Goal: Task Accomplishment & Management: Use online tool/utility

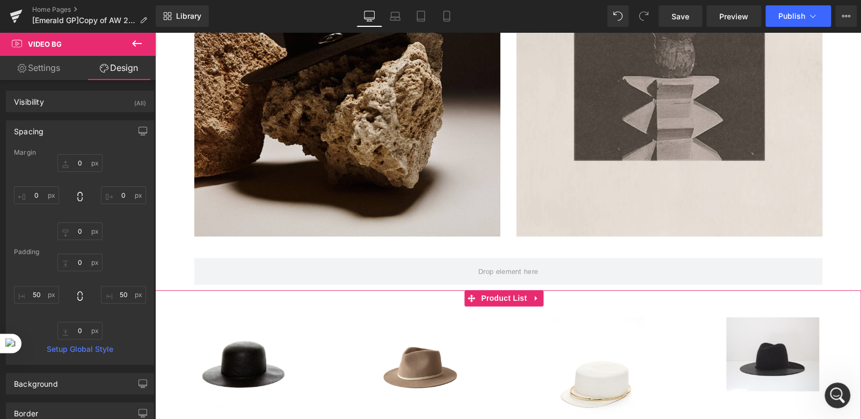
scroll to position [805, 0]
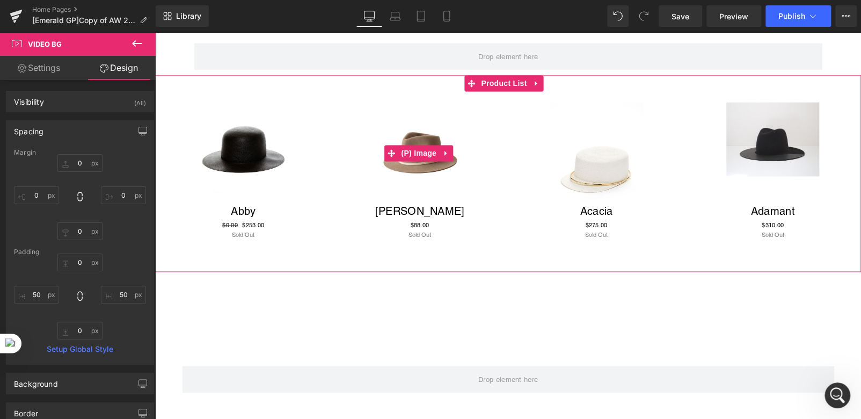
click at [481, 162] on div "Sale Off" at bounding box center [420, 153] width 155 height 103
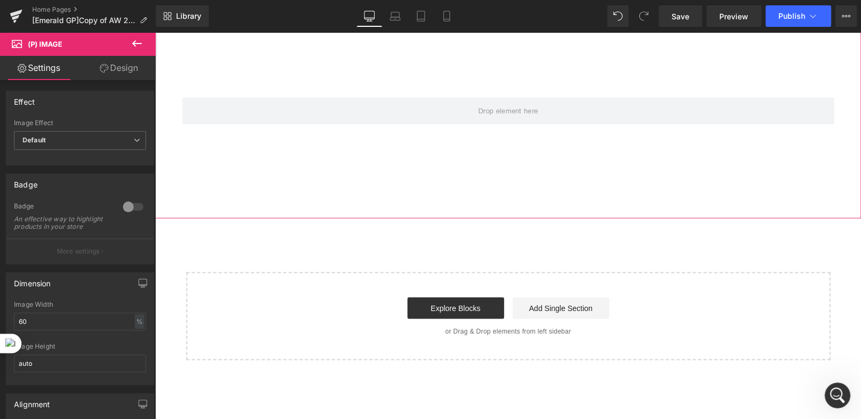
scroll to position [859, 0]
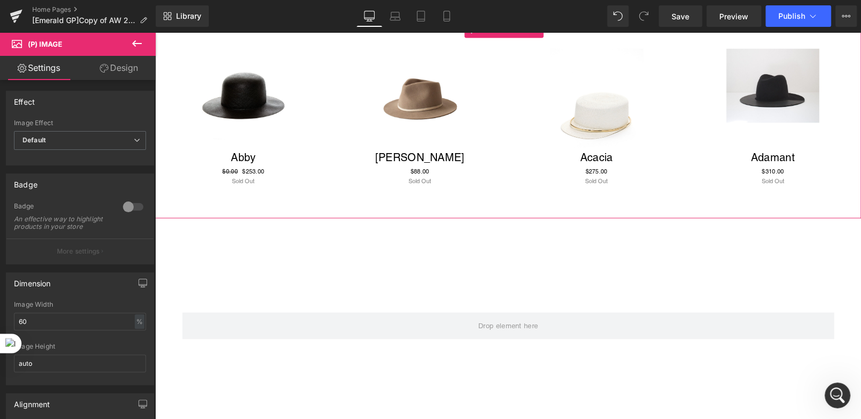
click at [332, 94] on div "Sale Off (P) Image Abigail Mini (P) Title $0 $88.00 (P) Price Sold Out (P) Cart…" at bounding box center [420, 117] width 177 height 159
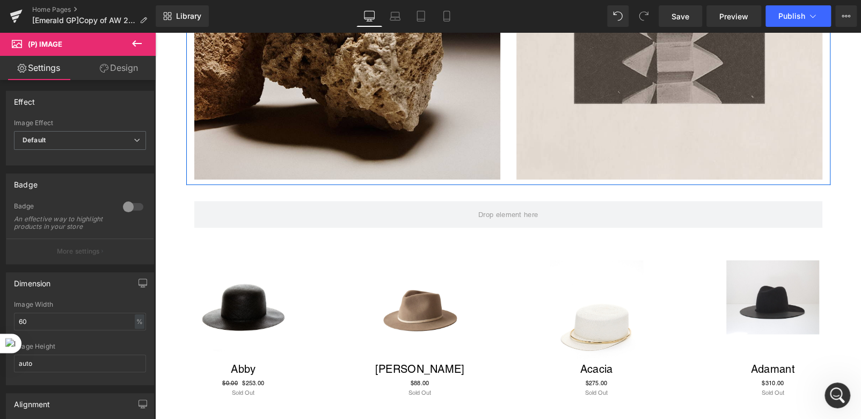
scroll to position [697, 0]
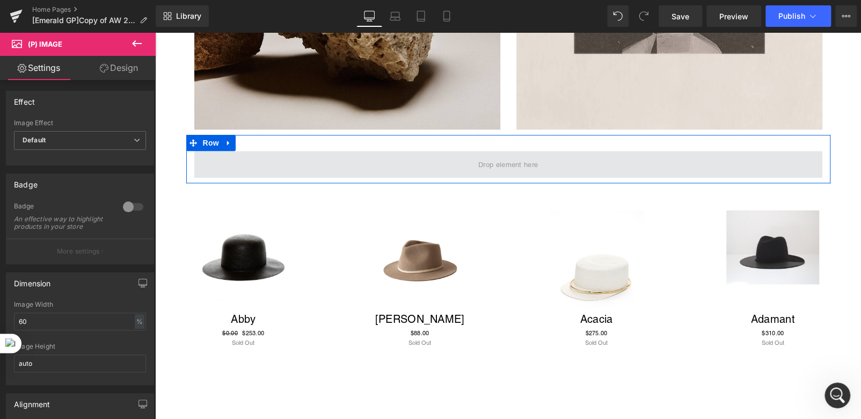
click at [351, 165] on span at bounding box center [508, 164] width 628 height 27
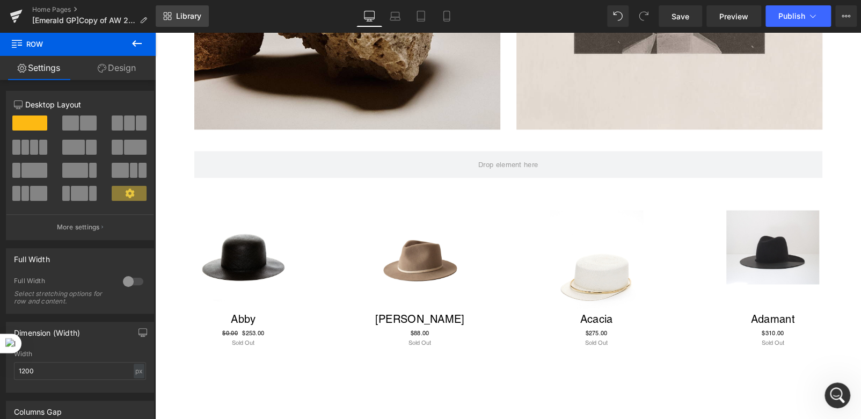
click at [186, 19] on span "Library" at bounding box center [188, 16] width 25 height 10
click at [186, 8] on link "Library" at bounding box center [182, 15] width 53 height 21
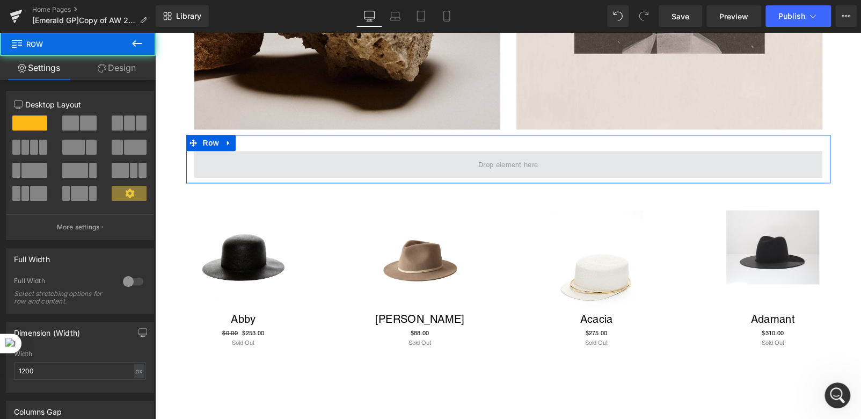
click at [216, 157] on span at bounding box center [508, 164] width 628 height 27
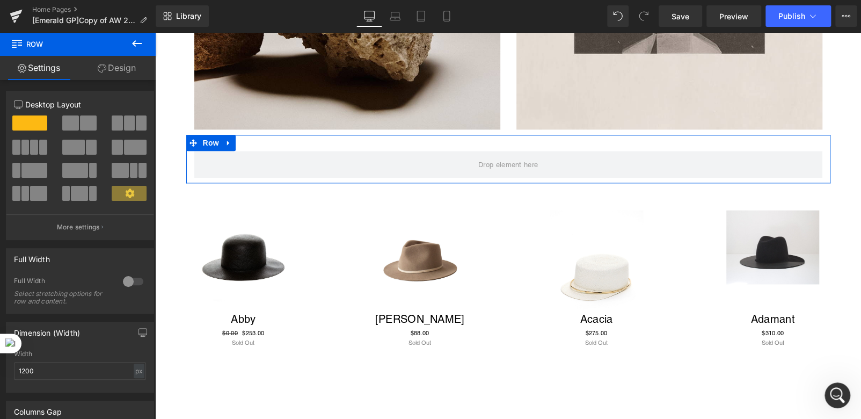
click at [124, 76] on link "Design" at bounding box center [117, 68] width 78 height 24
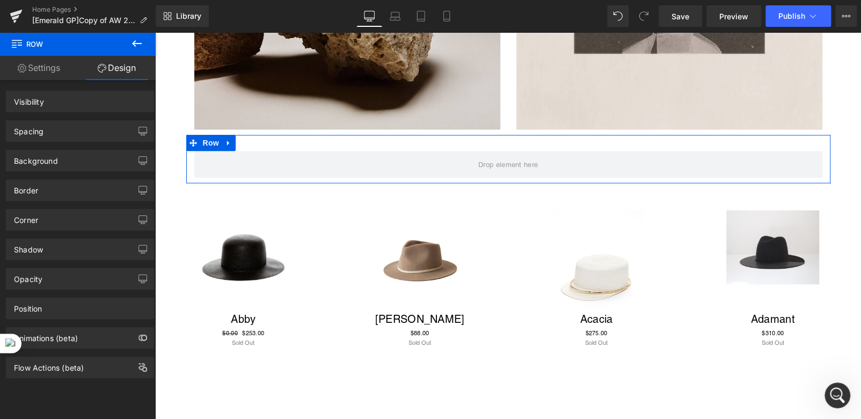
click at [43, 71] on link "Settings" at bounding box center [39, 68] width 78 height 24
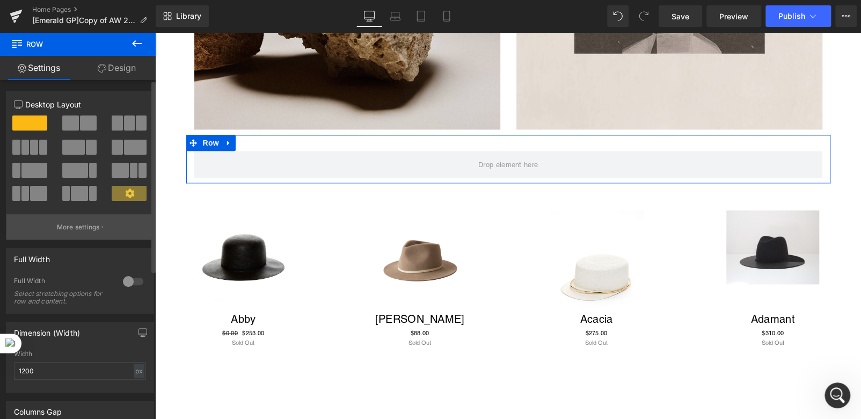
click at [84, 228] on p "More settings" at bounding box center [78, 227] width 43 height 10
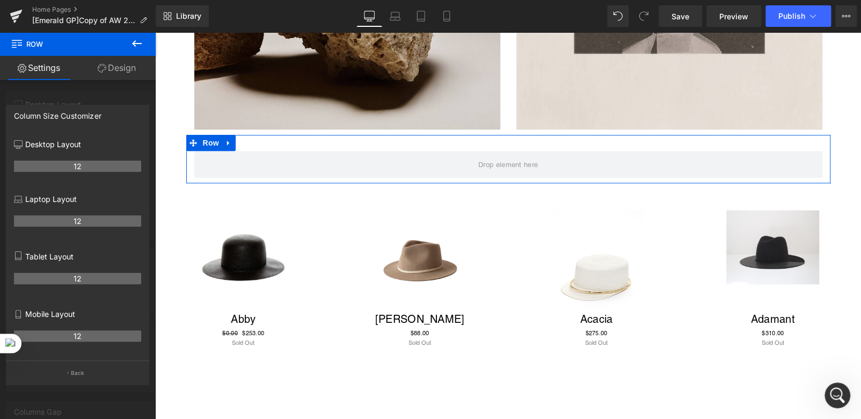
click at [41, 86] on div at bounding box center [78, 228] width 156 height 392
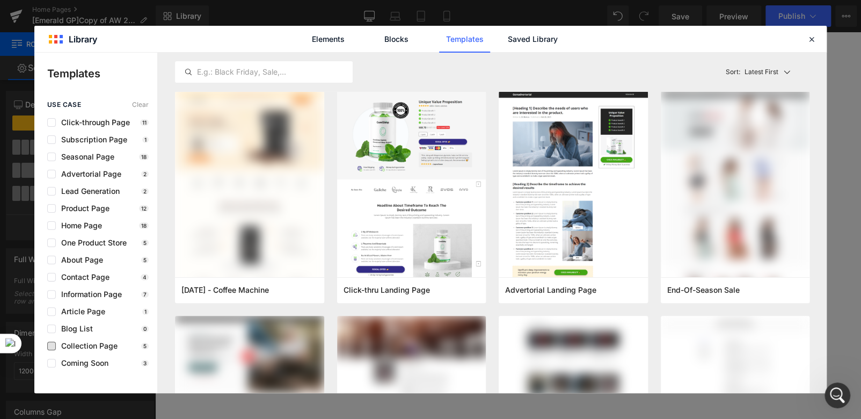
click at [60, 347] on span "Collection Page" at bounding box center [87, 345] width 62 height 9
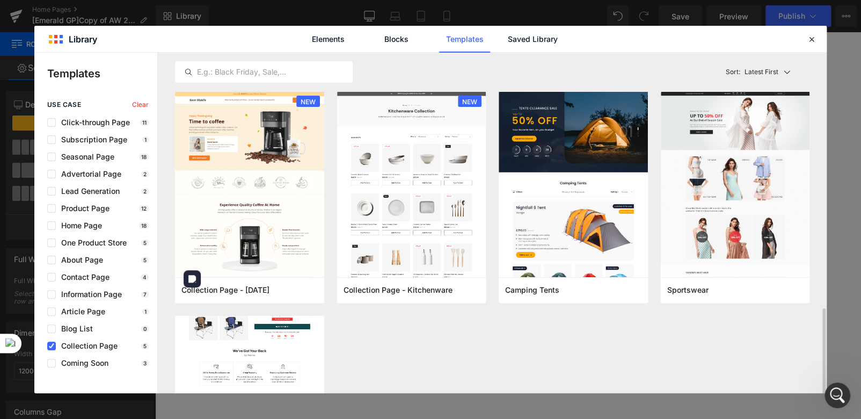
scroll to position [151, 0]
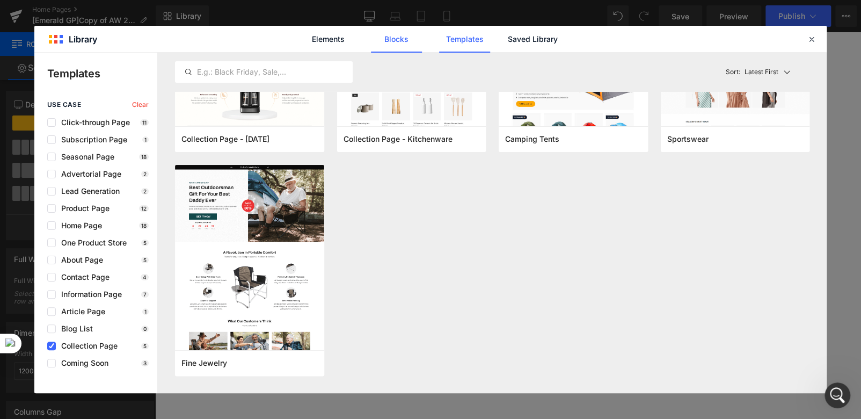
click at [507, 43] on link "Blocks" at bounding box center [532, 39] width 51 height 27
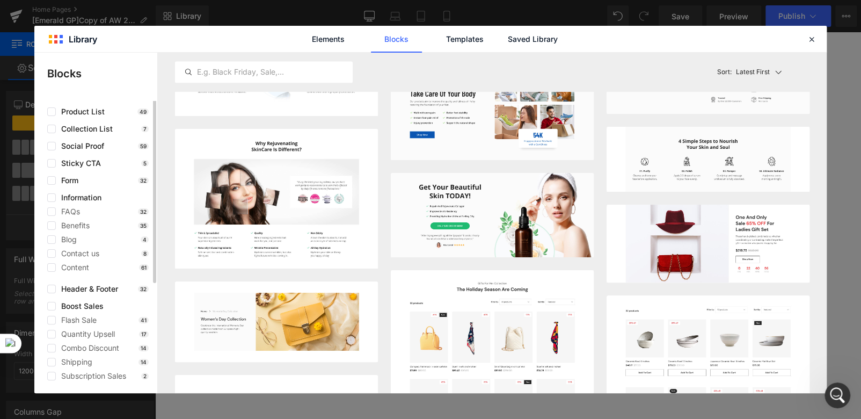
scroll to position [0, 0]
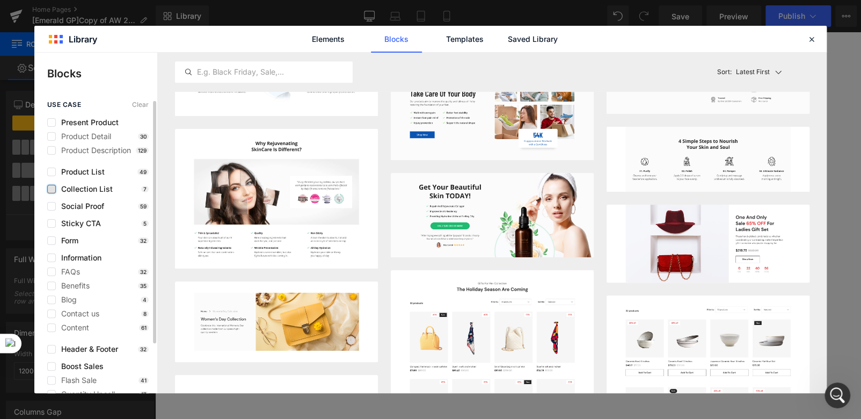
click at [53, 187] on label at bounding box center [51, 189] width 9 height 9
click at [52, 189] on input "checkbox" at bounding box center [52, 189] width 0 height 0
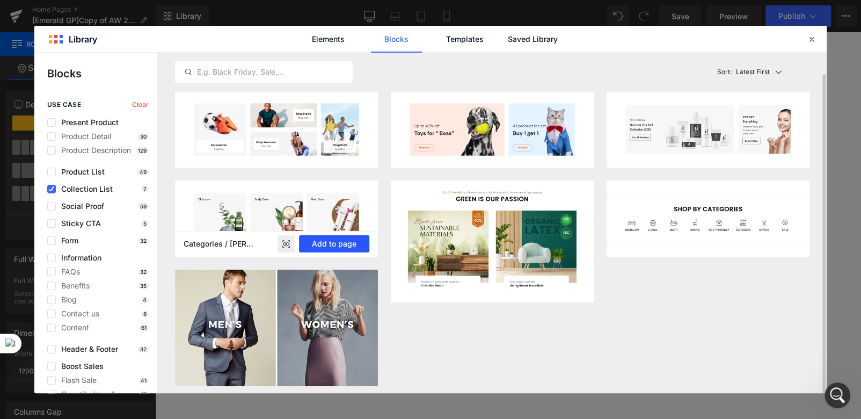
scroll to position [11, 0]
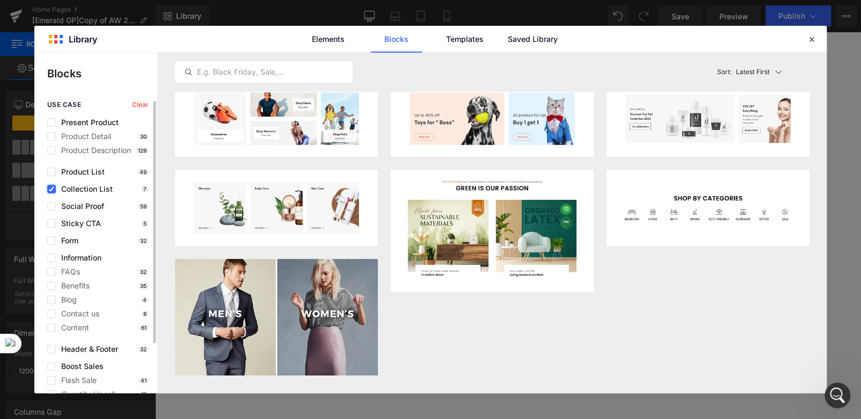
click at [50, 189] on icon at bounding box center [51, 189] width 5 height 0
click at [52, 189] on input "checkbox" at bounding box center [52, 189] width 0 height 0
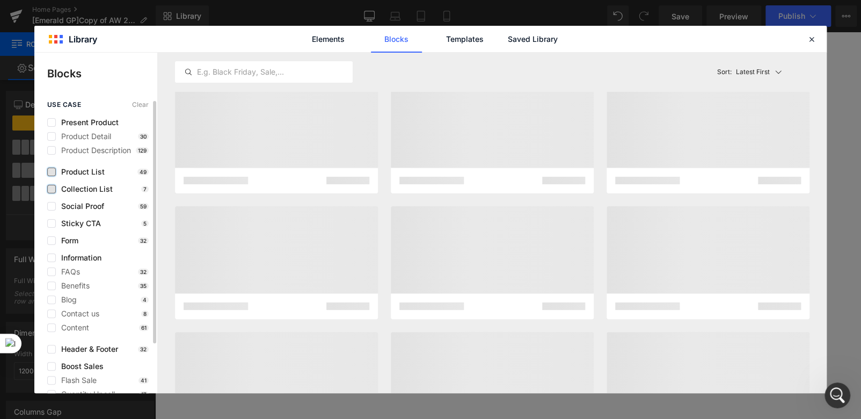
click at [52, 171] on label at bounding box center [51, 172] width 9 height 9
click at [52, 172] on input "checkbox" at bounding box center [52, 172] width 0 height 0
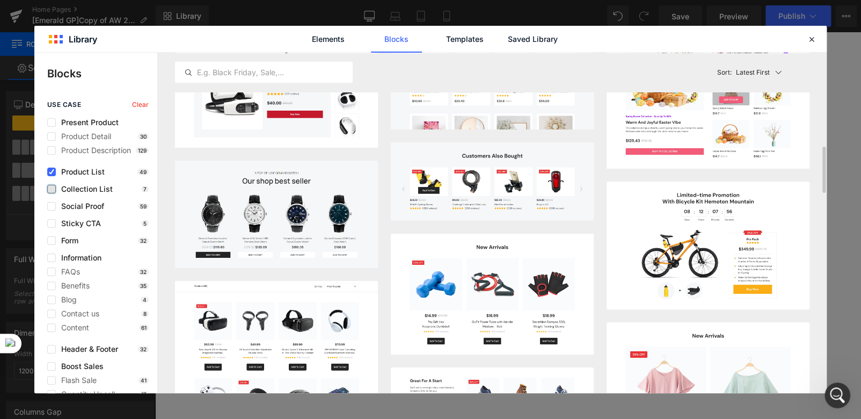
scroll to position [1037, 0]
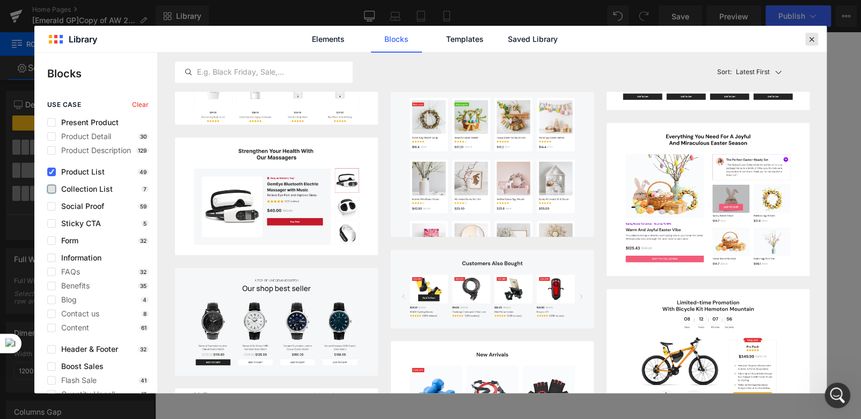
click at [813, 40] on icon at bounding box center [812, 39] width 10 height 10
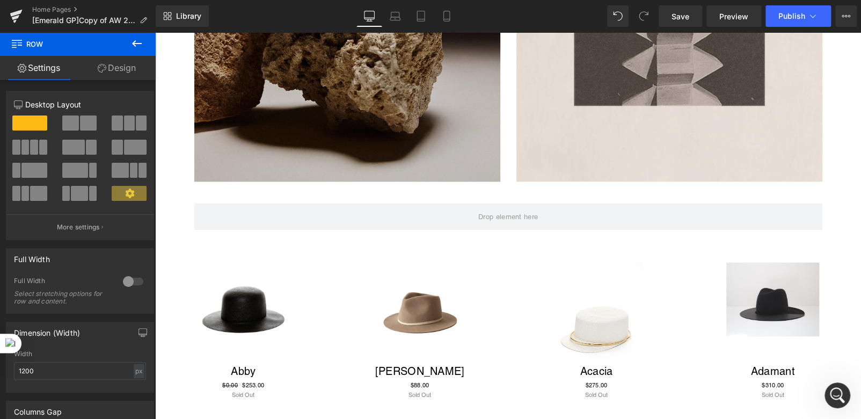
scroll to position [591, 0]
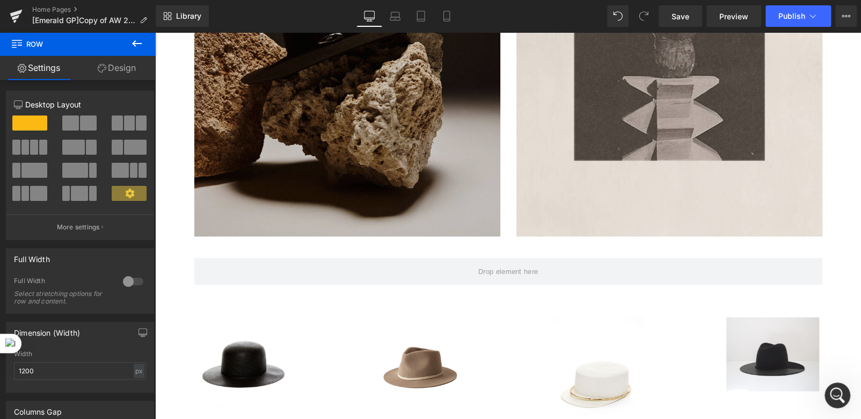
click at [454, 155] on img at bounding box center [347, 59] width 306 height 354
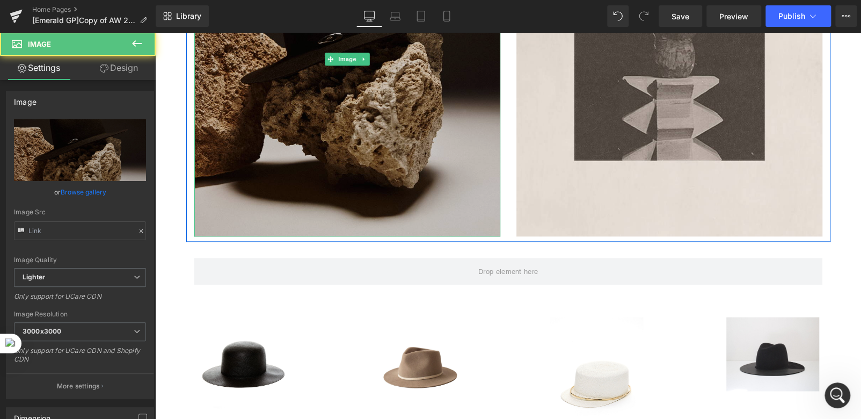
type input "[URL][DOMAIN_NAME]"
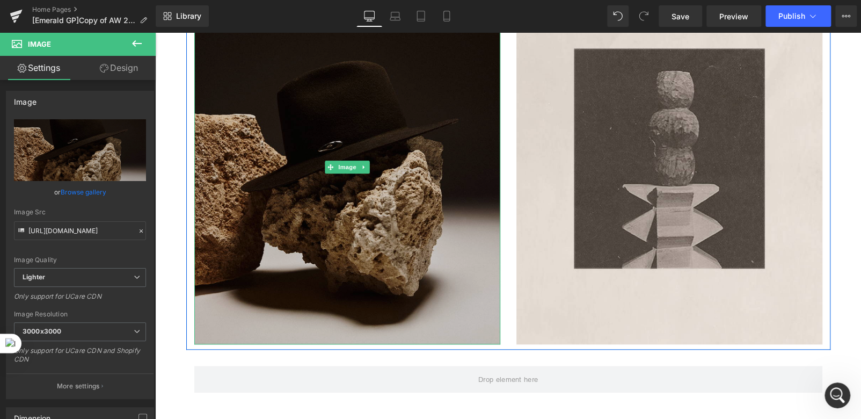
scroll to position [376, 0]
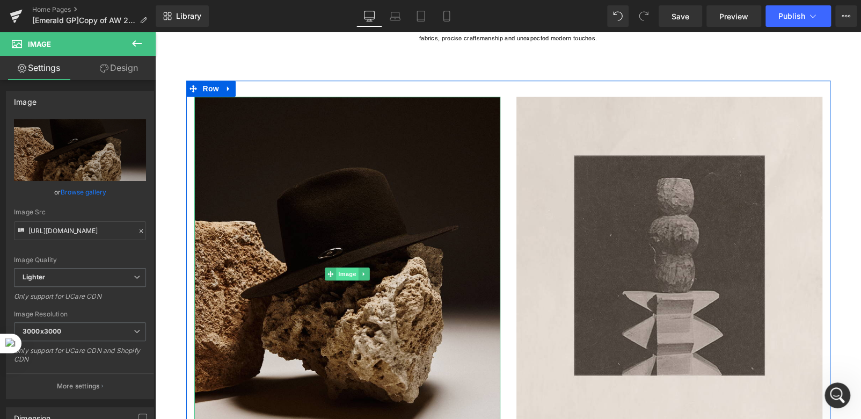
click at [342, 275] on span "Image" at bounding box center [347, 273] width 23 height 13
click at [666, 273] on span "Image" at bounding box center [669, 274] width 23 height 13
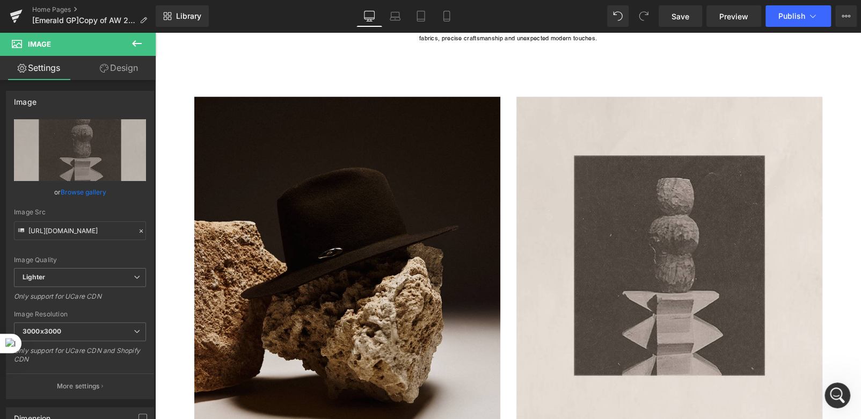
click at [135, 45] on icon at bounding box center [136, 43] width 13 height 13
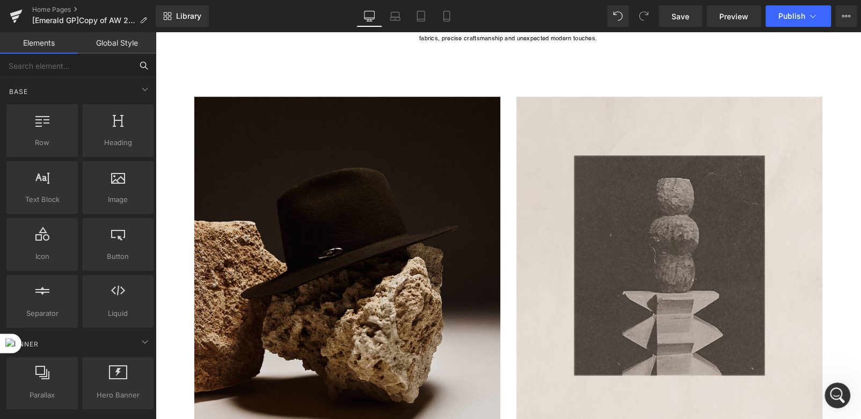
click at [97, 64] on input "text" at bounding box center [66, 66] width 132 height 24
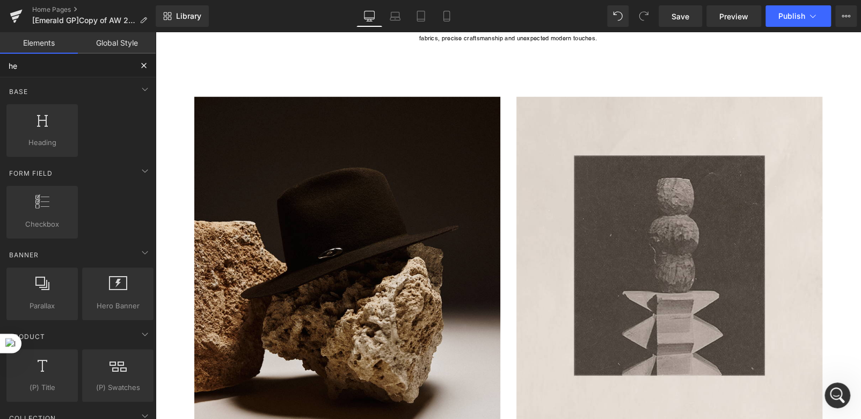
type input "her"
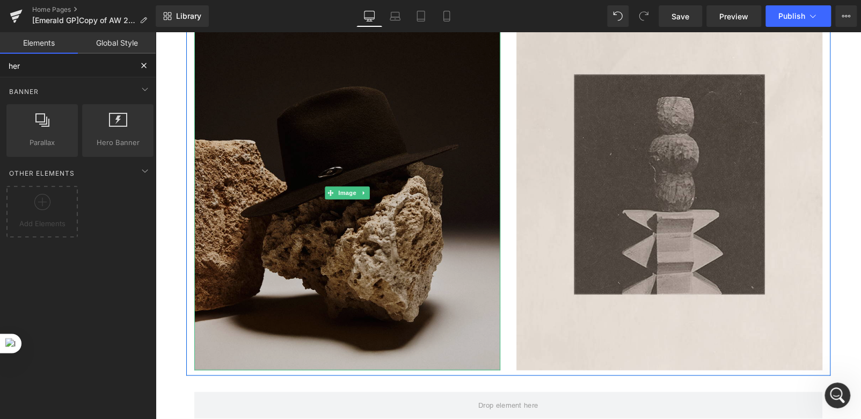
scroll to position [537, 0]
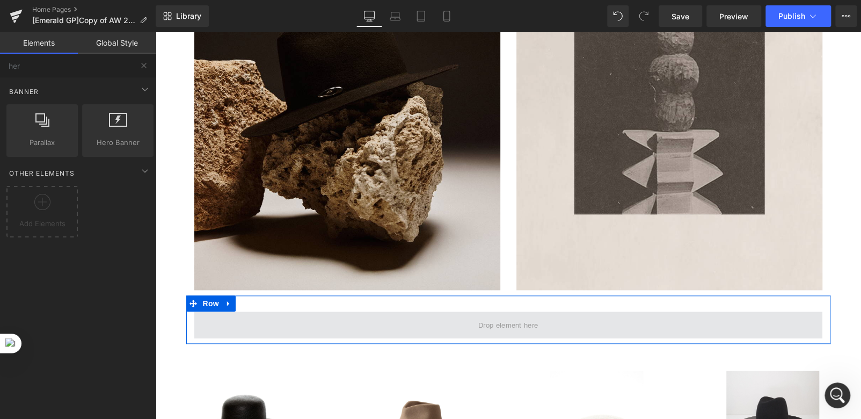
click at [354, 332] on span at bounding box center [508, 324] width 628 height 27
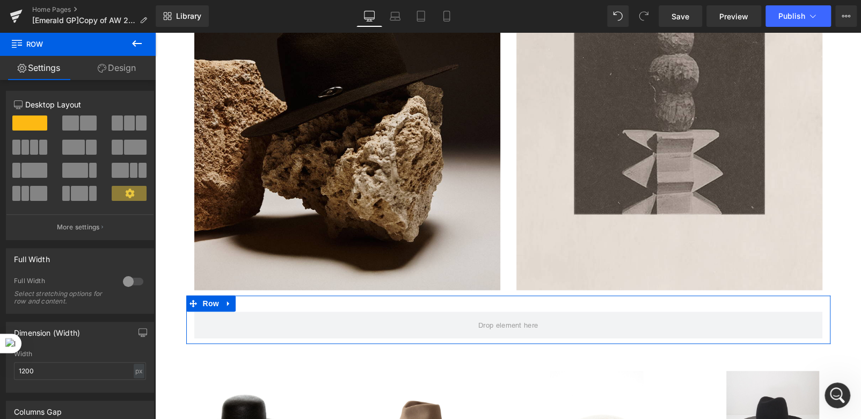
click at [75, 121] on span at bounding box center [70, 122] width 17 height 15
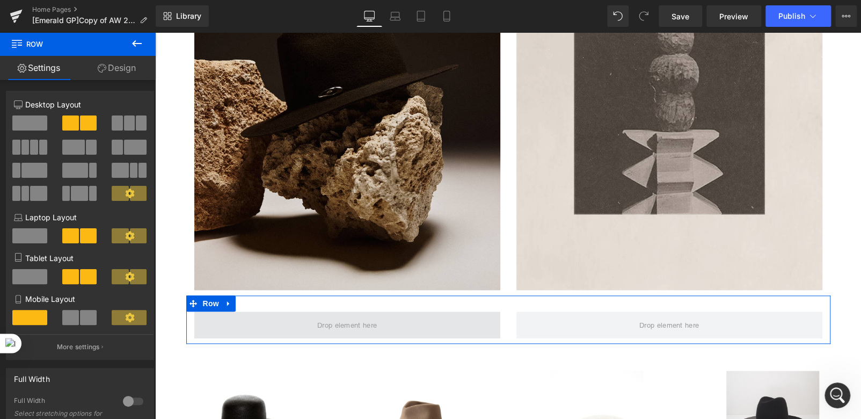
click at [289, 326] on span at bounding box center [347, 324] width 306 height 27
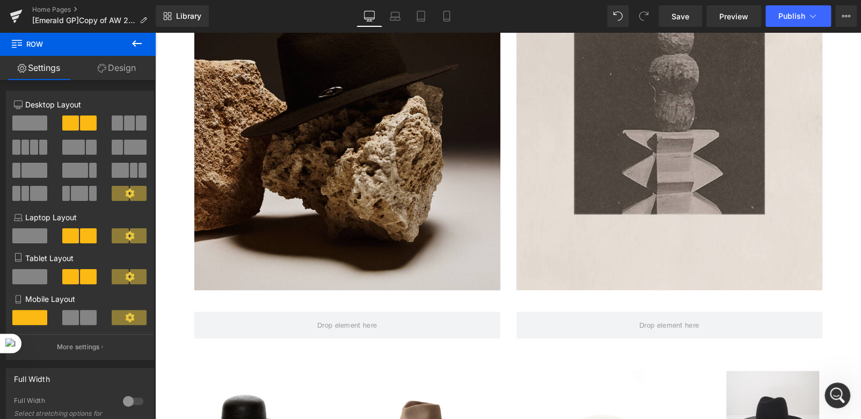
click at [133, 42] on icon at bounding box center [137, 43] width 10 height 6
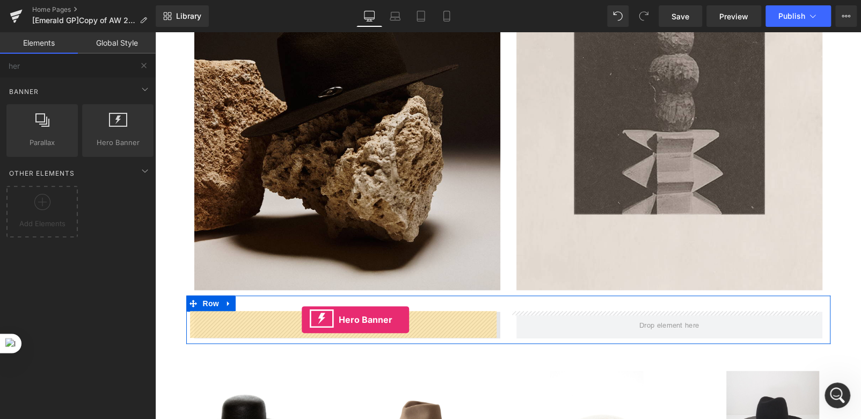
drag, startPoint x: 272, startPoint y: 182, endPoint x: 302, endPoint y: 319, distance: 140.7
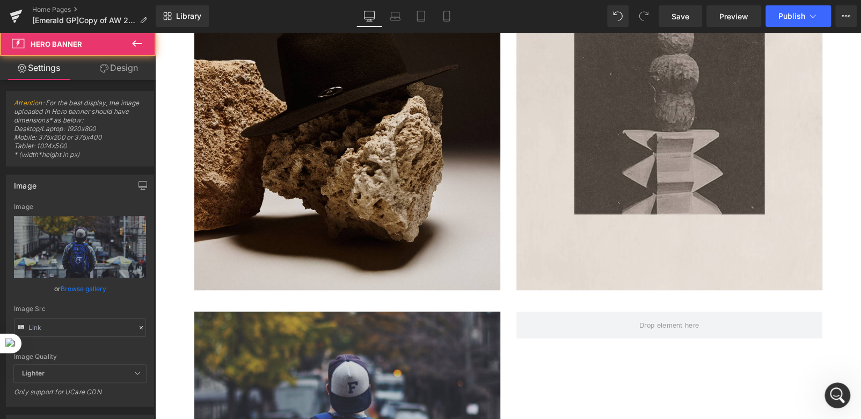
type input "[URL][DOMAIN_NAME]"
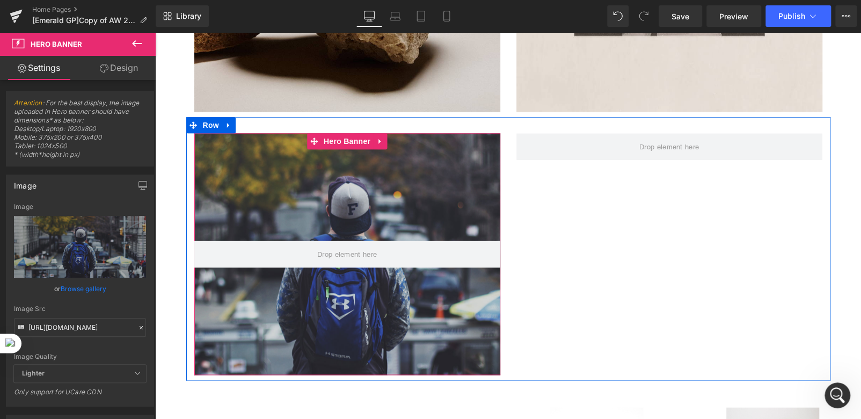
scroll to position [697, 0]
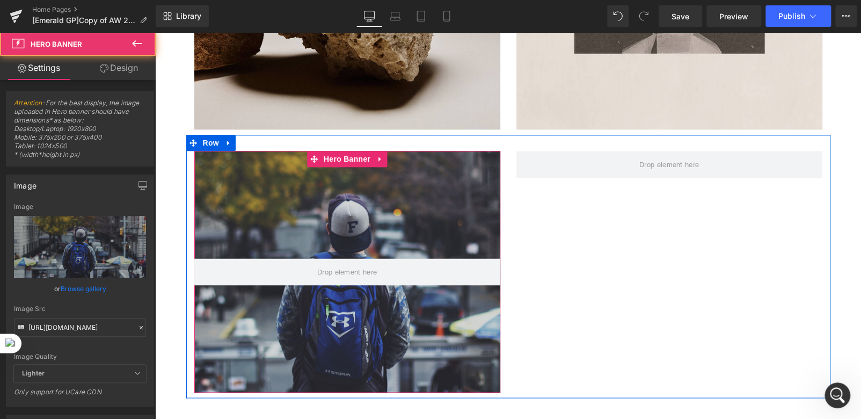
click at [275, 206] on div at bounding box center [347, 272] width 306 height 242
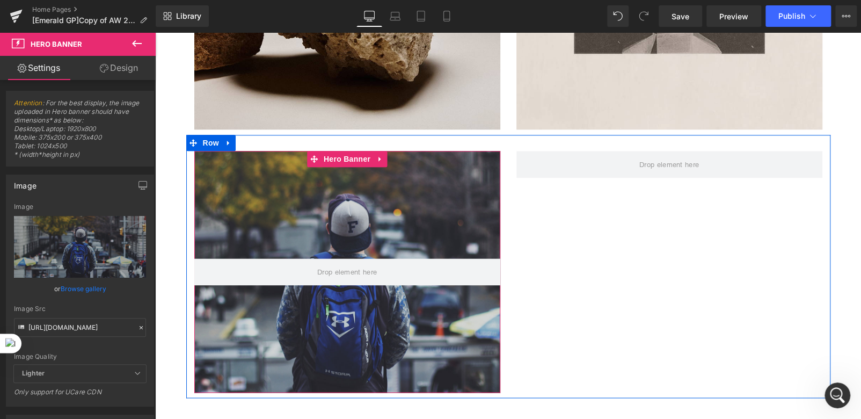
scroll to position [591, 0]
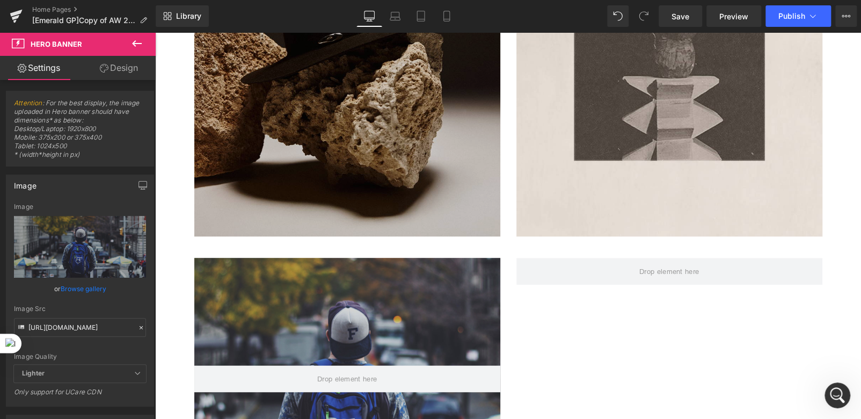
click at [276, 155] on img at bounding box center [347, 59] width 306 height 354
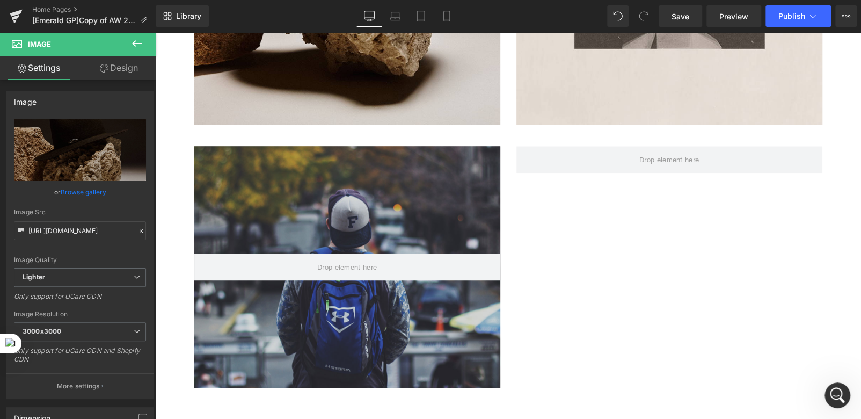
scroll to position [751, 0]
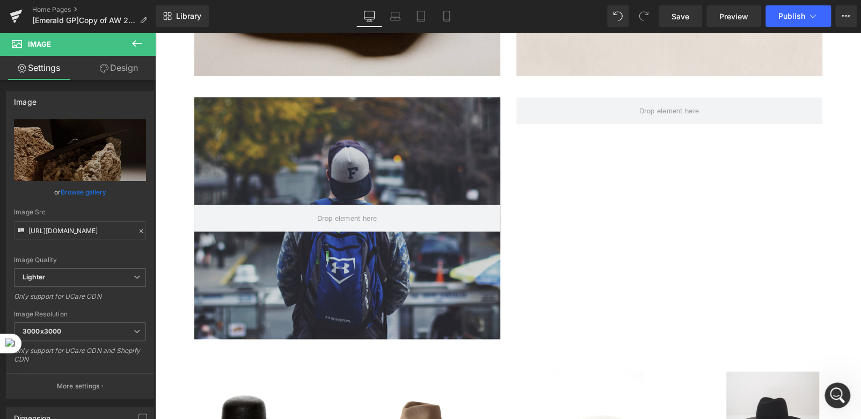
click at [309, 251] on div at bounding box center [347, 218] width 306 height 242
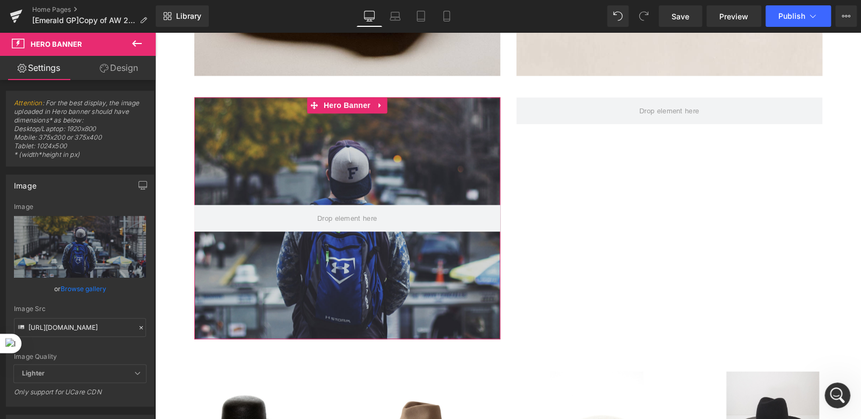
click at [75, 286] on link "Browse gallery" at bounding box center [84, 288] width 46 height 19
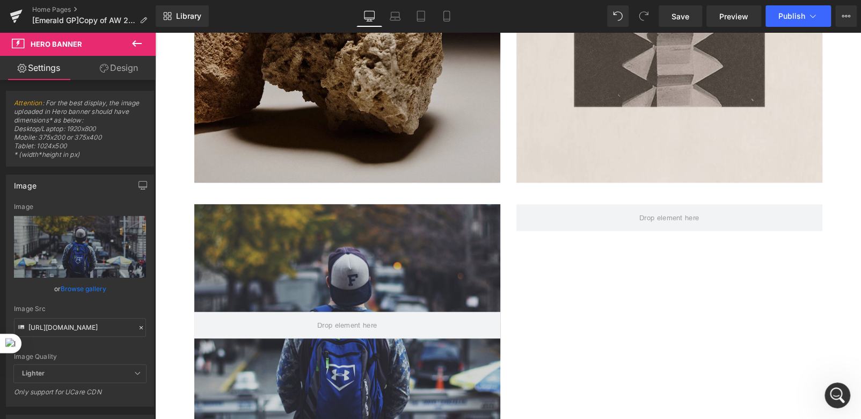
scroll to position [805, 0]
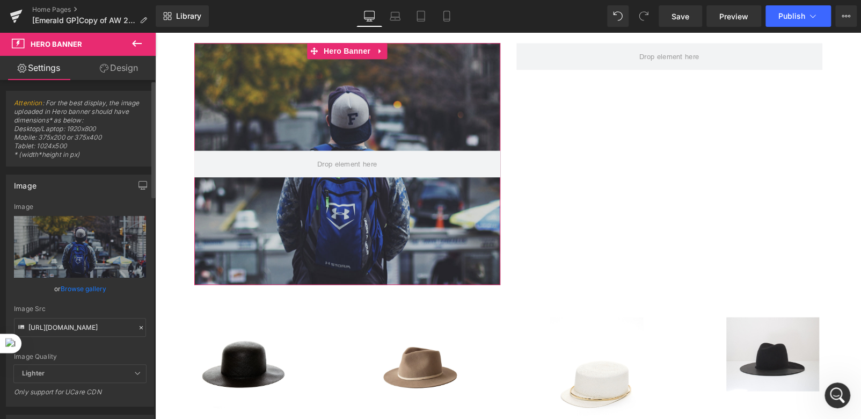
click at [83, 287] on link "Browse gallery" at bounding box center [84, 288] width 46 height 19
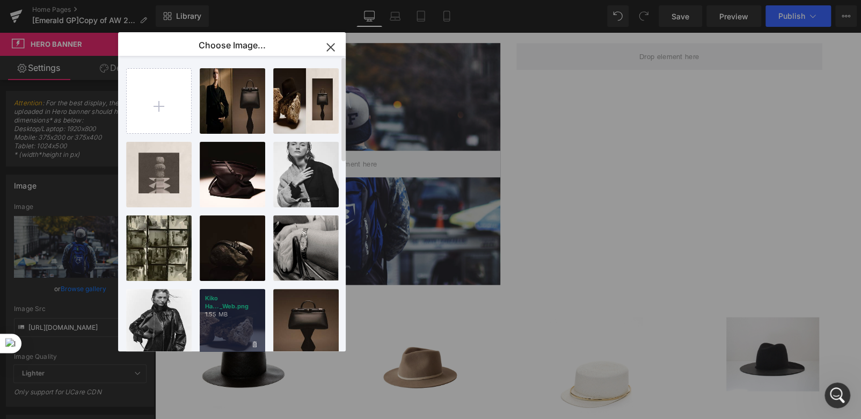
click at [221, 324] on div "Kiko Ha..._Web.png 1.55 MB" at bounding box center [232, 321] width 65 height 65
type input "[URL][DOMAIN_NAME]"
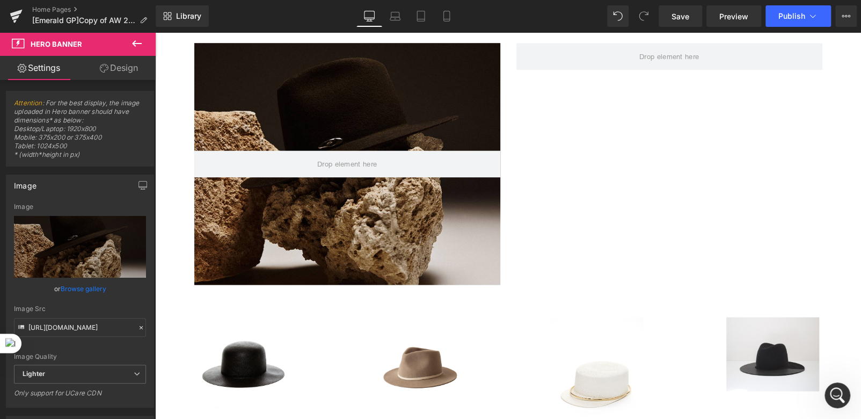
click at [135, 45] on icon at bounding box center [137, 43] width 10 height 6
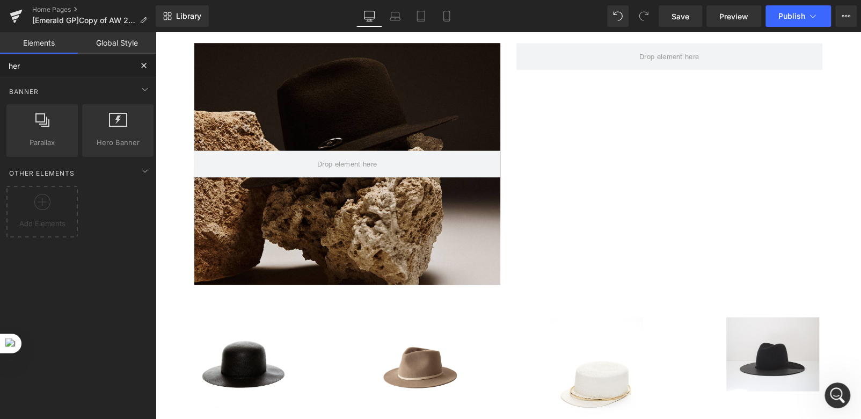
click at [24, 65] on input "her" at bounding box center [66, 66] width 132 height 24
type input "h"
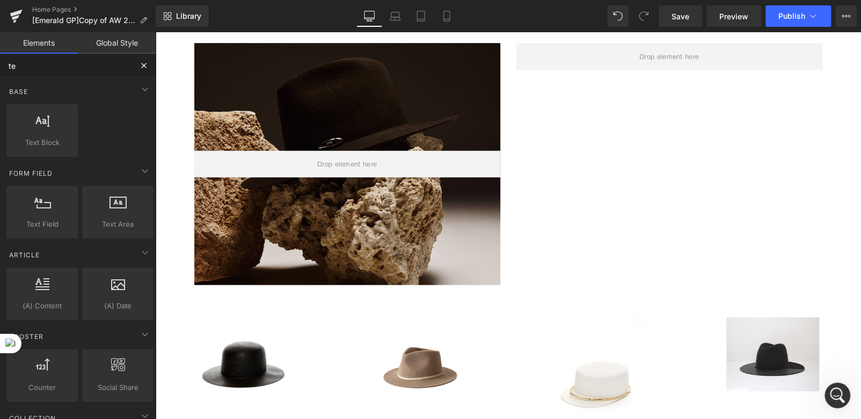
type input "tex"
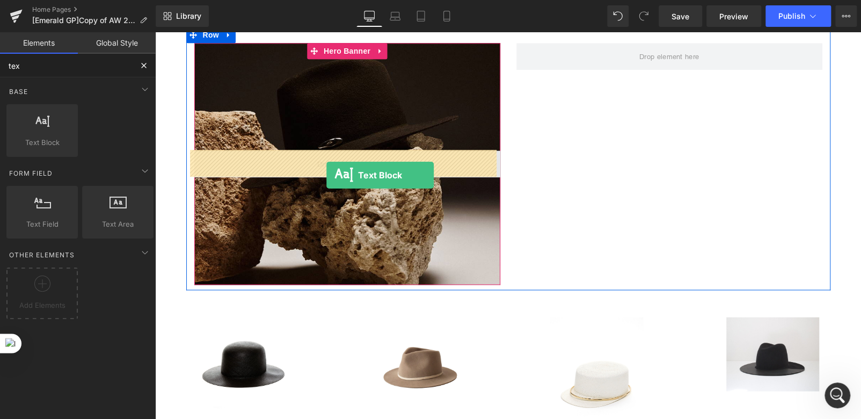
drag, startPoint x: 207, startPoint y: 171, endPoint x: 326, endPoint y: 175, distance: 119.8
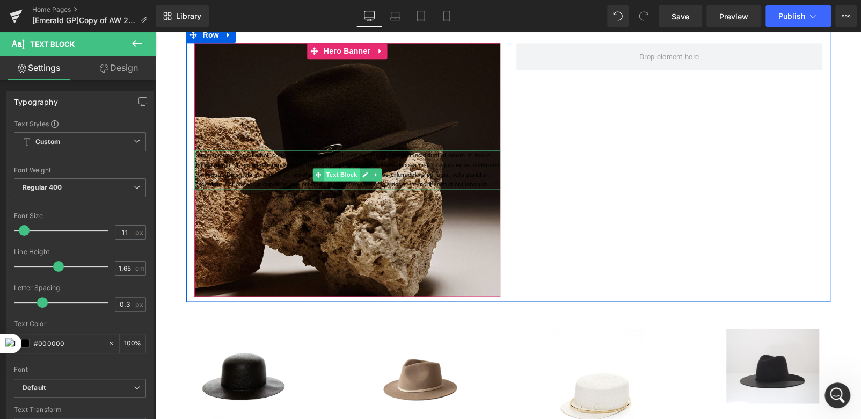
click at [336, 173] on span "Text Block" at bounding box center [341, 174] width 35 height 13
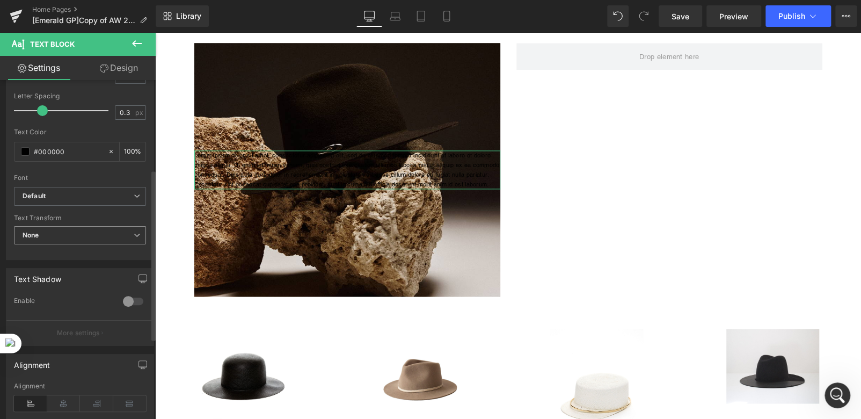
scroll to position [177, 0]
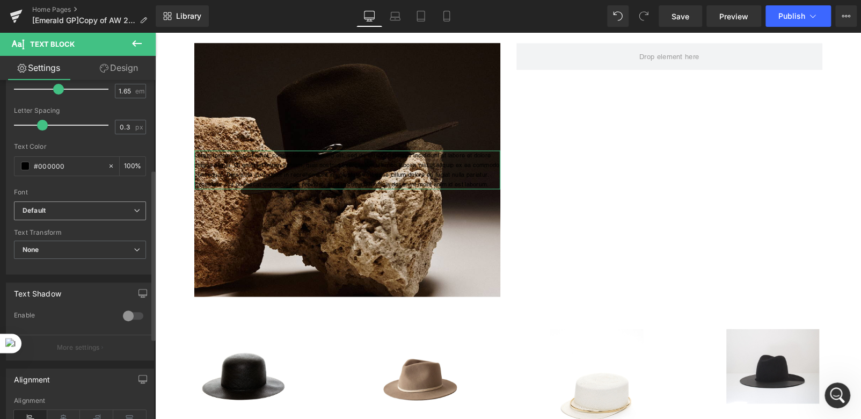
click at [86, 210] on b "Default" at bounding box center [78, 210] width 111 height 9
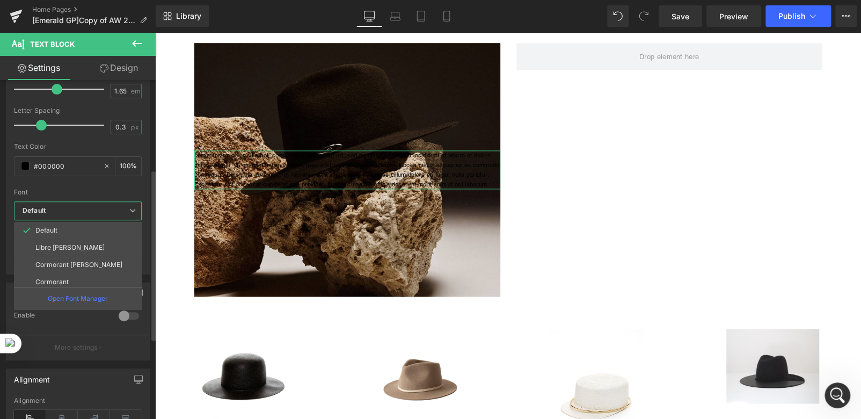
click at [86, 210] on b "Default" at bounding box center [76, 210] width 107 height 9
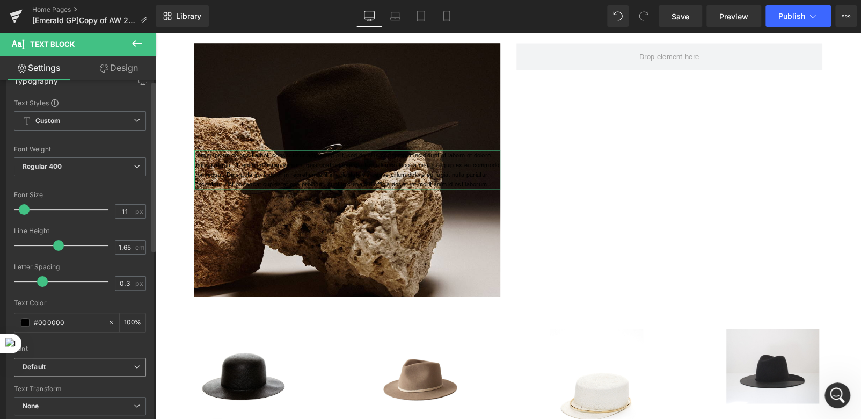
scroll to position [0, 0]
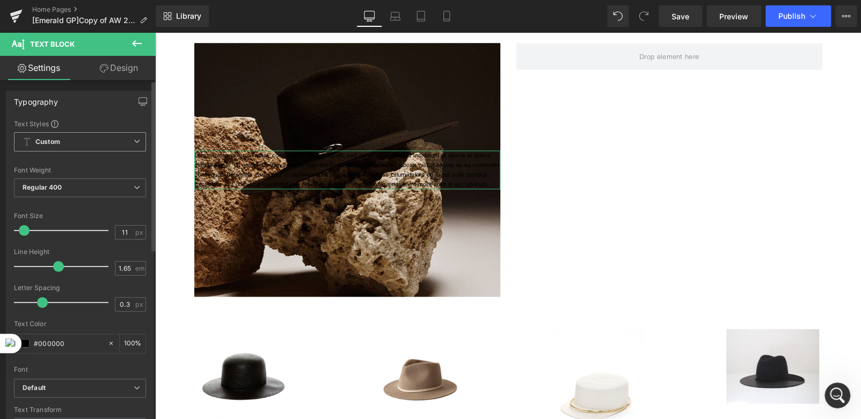
click at [101, 144] on span "Custom Setup Global Style" at bounding box center [80, 141] width 132 height 19
click at [101, 144] on span "Custom Setup Global Style" at bounding box center [78, 141] width 128 height 19
click at [117, 74] on link "Design" at bounding box center [119, 68] width 78 height 24
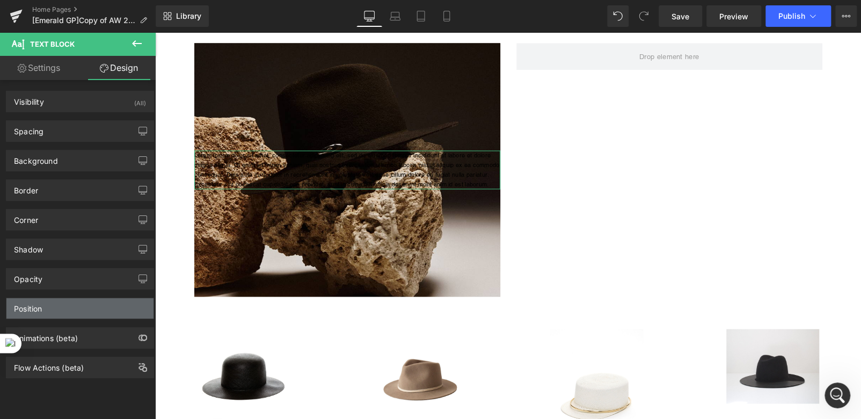
click at [61, 307] on div "Position" at bounding box center [79, 308] width 147 height 20
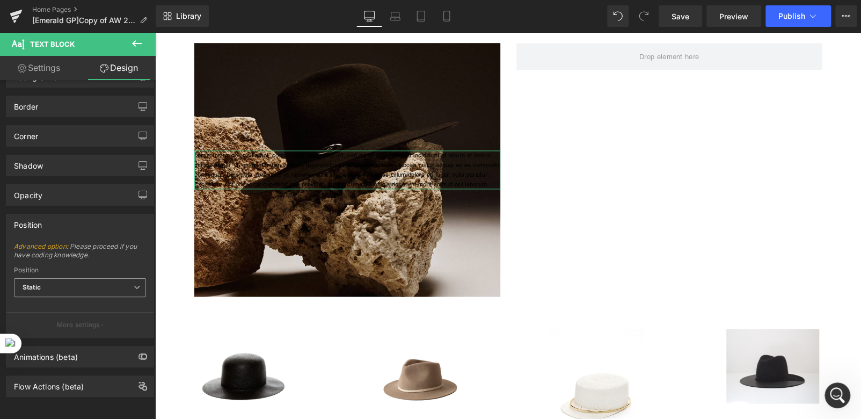
scroll to position [89, 0]
click at [87, 278] on span "Static" at bounding box center [80, 287] width 132 height 19
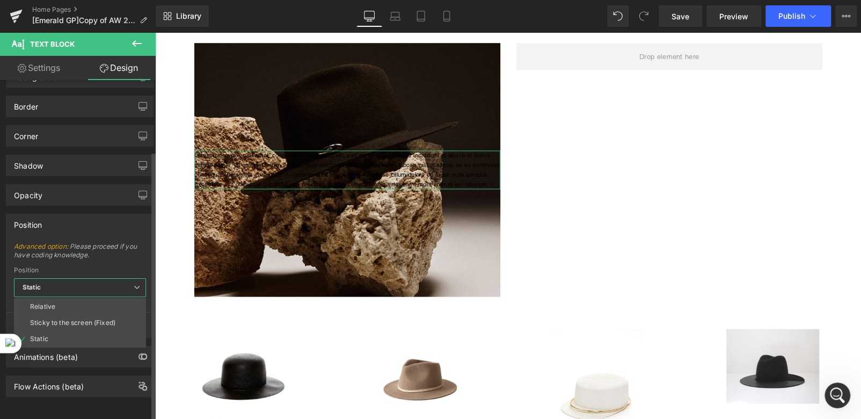
click at [91, 279] on span "Static" at bounding box center [80, 287] width 132 height 19
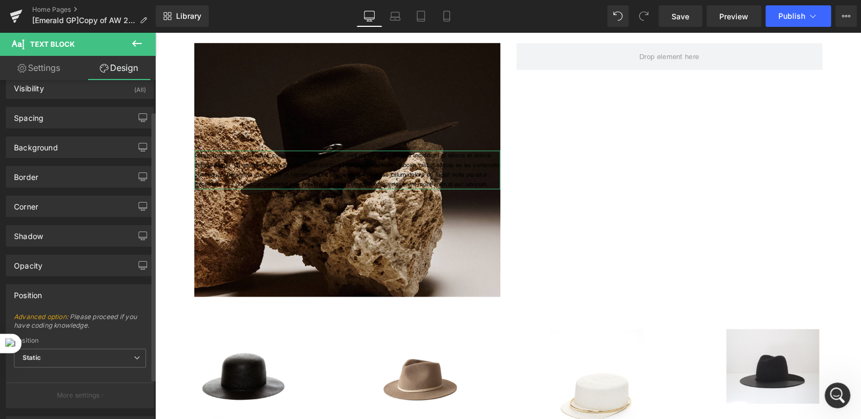
scroll to position [0, 0]
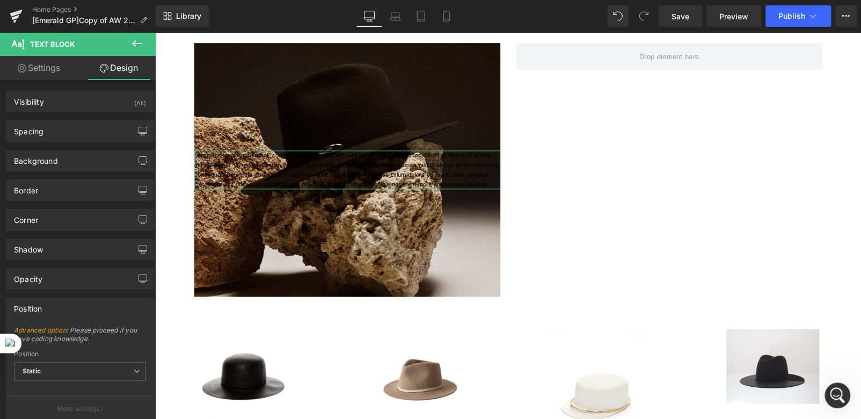
click at [43, 69] on link "Settings" at bounding box center [39, 68] width 78 height 24
type input "100"
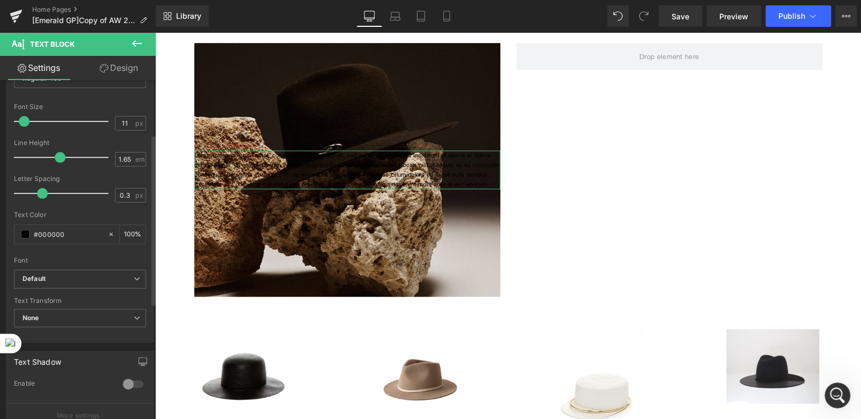
scroll to position [107, 0]
click at [69, 233] on input "#000000" at bounding box center [68, 236] width 69 height 12
click at [64, 237] on input "#000000" at bounding box center [68, 236] width 69 height 12
type input "#00"
type input "100"
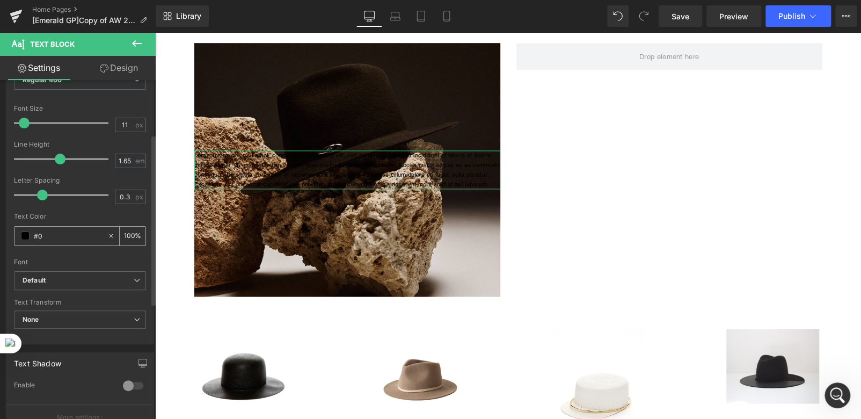
type input "#"
type input "0"
click at [28, 236] on span at bounding box center [25, 235] width 9 height 9
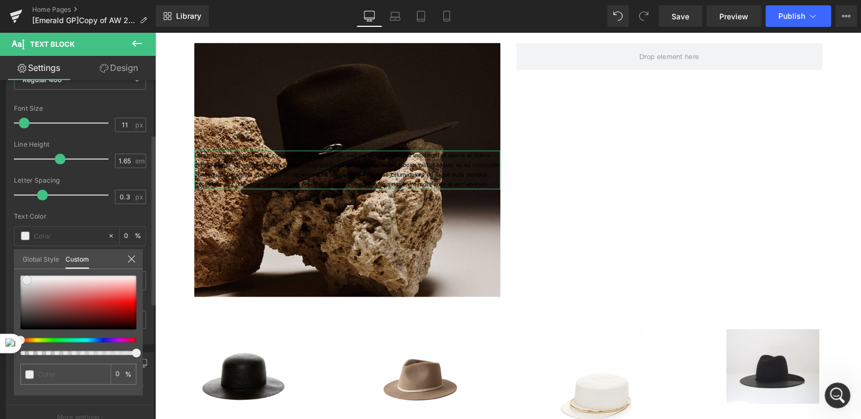
click at [27, 279] on div at bounding box center [78, 302] width 116 height 54
type input "#eeecec"
type input "100"
type input "#eeecec"
type input "100"
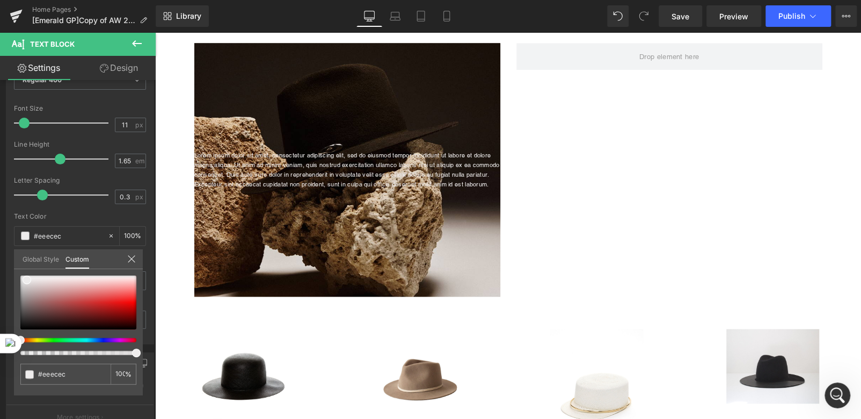
click at [296, 185] on body "Skip to content New Hats Bags Knits Belts Account Our Stores Contact Us FAQs Yo…" at bounding box center [508, 171] width 706 height 1888
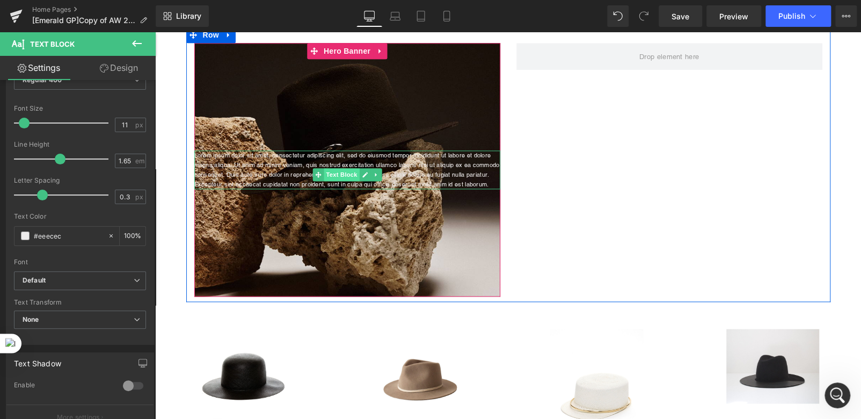
click at [332, 176] on span "Text Block" at bounding box center [341, 174] width 35 height 13
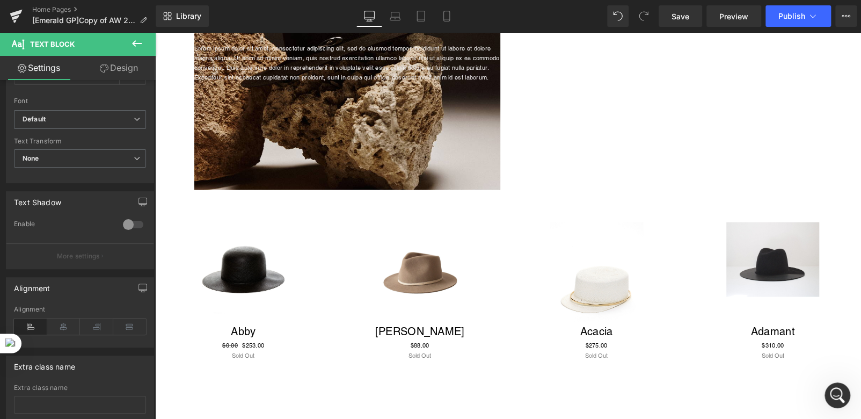
scroll to position [805, 0]
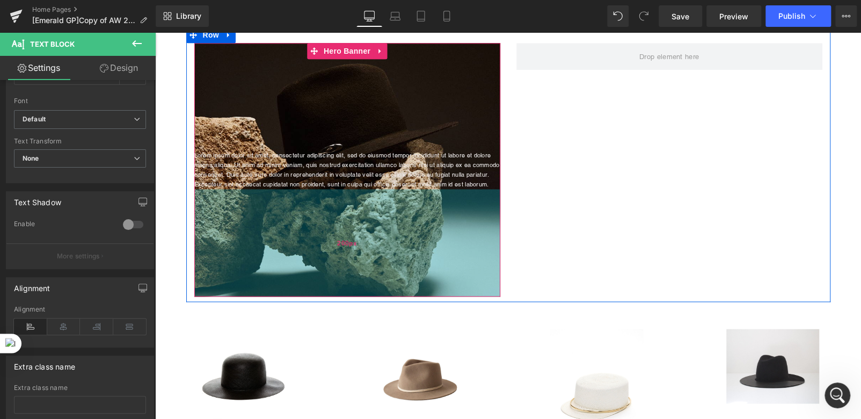
drag, startPoint x: 330, startPoint y: 260, endPoint x: 284, endPoint y: 250, distance: 47.4
click at [330, 260] on div "200px" at bounding box center [347, 242] width 306 height 107
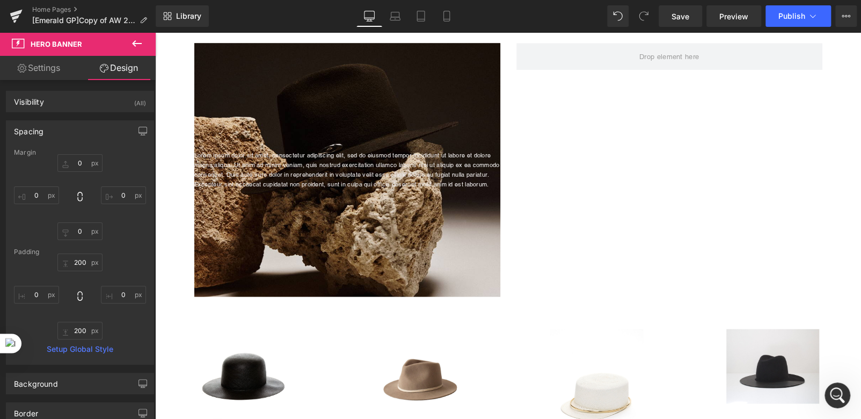
scroll to position [107, 0]
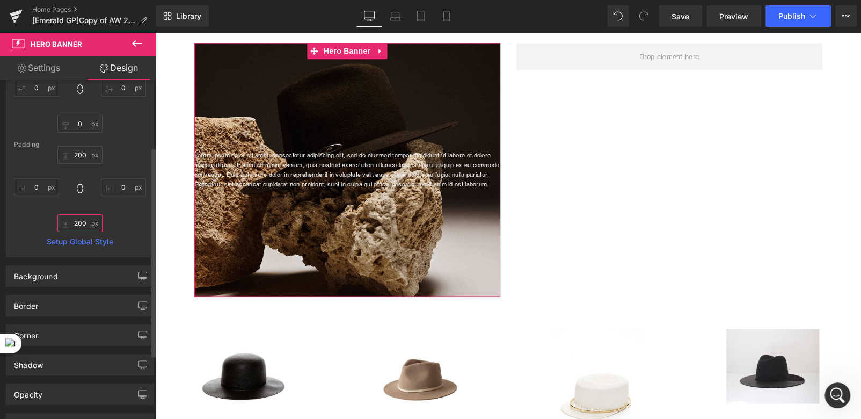
click at [75, 223] on input "200" at bounding box center [79, 223] width 45 height 18
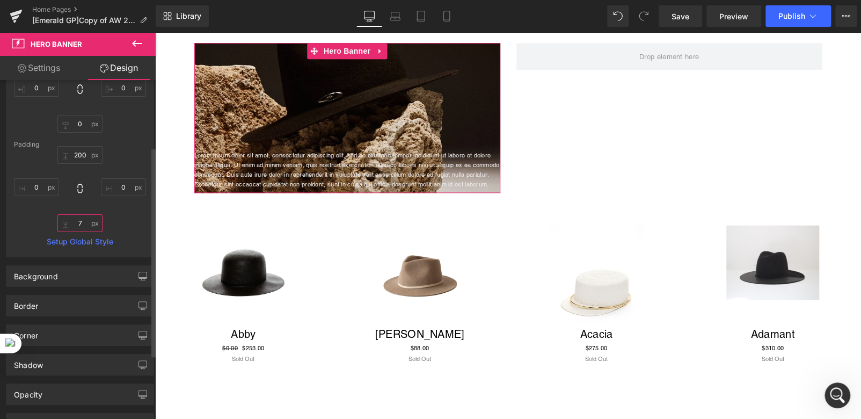
type input "200"
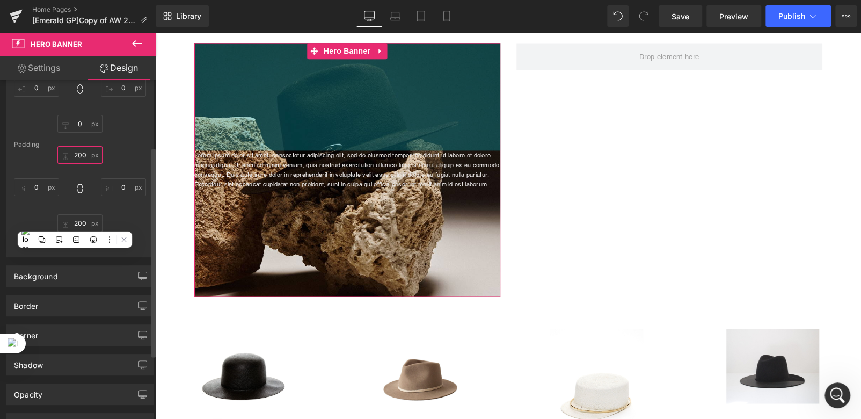
click at [80, 152] on input "200" at bounding box center [79, 155] width 45 height 18
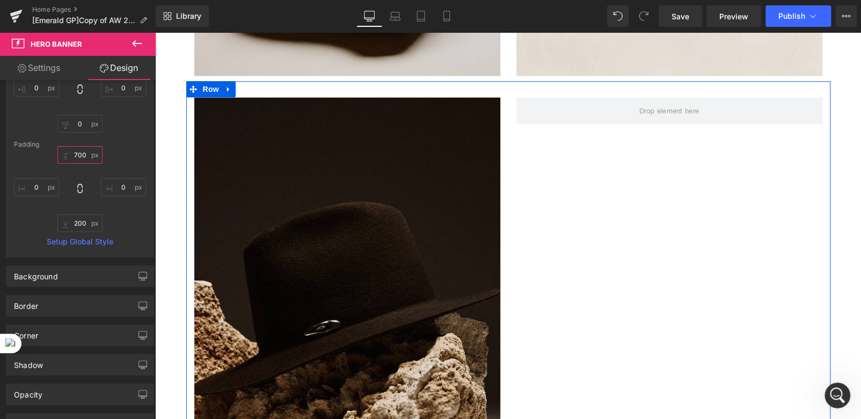
scroll to position [859, 0]
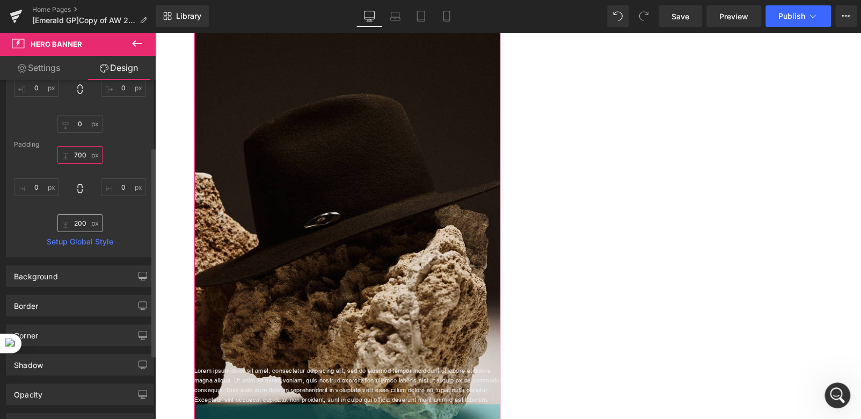
type input "700"
click at [76, 227] on input "200" at bounding box center [79, 223] width 45 height 18
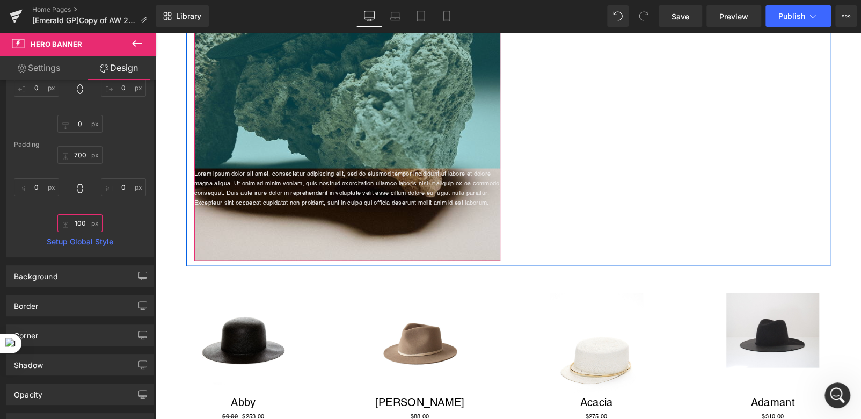
scroll to position [1074, 0]
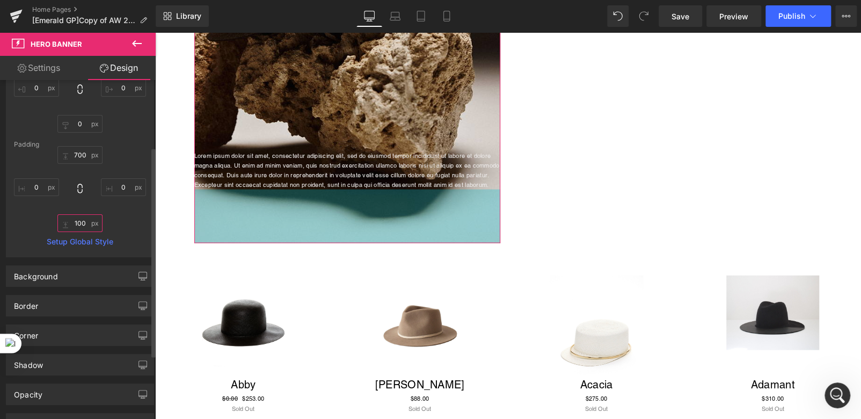
click at [79, 221] on input "100" at bounding box center [79, 223] width 45 height 18
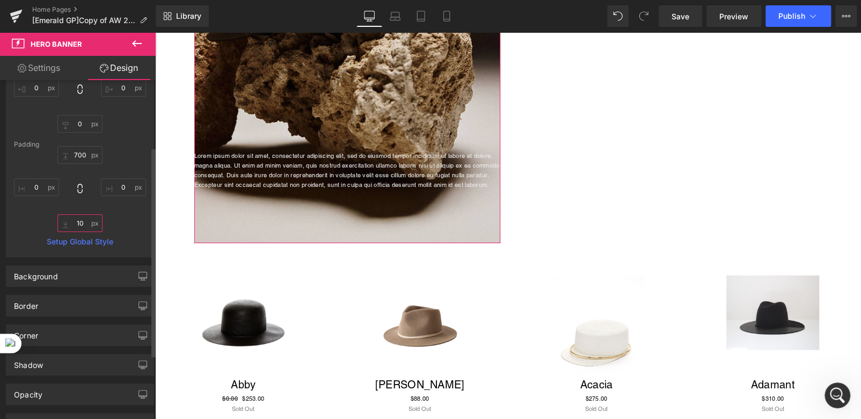
type input "0"
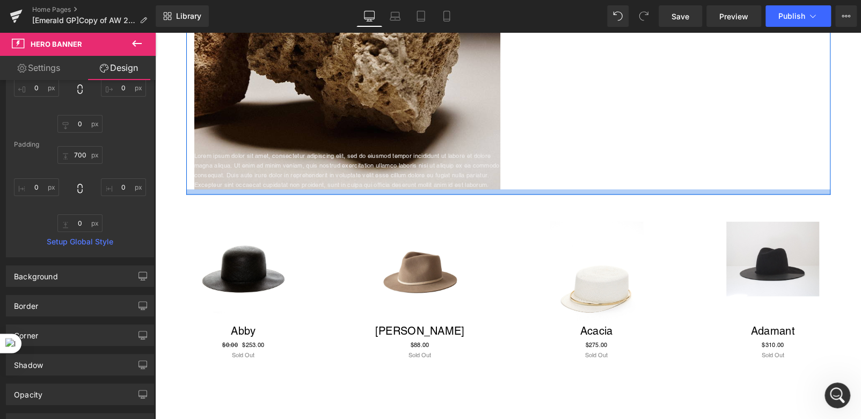
drag, startPoint x: 229, startPoint y: 155, endPoint x: 271, endPoint y: 196, distance: 58.8
click at [271, 190] on p "Lorem ipsum dolor sit amet, consectetur adipiscing elit, sed do eiusmod tempor …" at bounding box center [347, 169] width 306 height 39
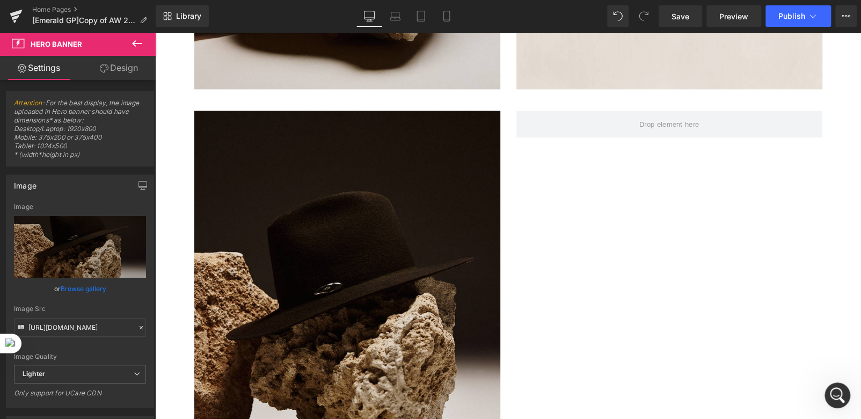
scroll to position [644, 0]
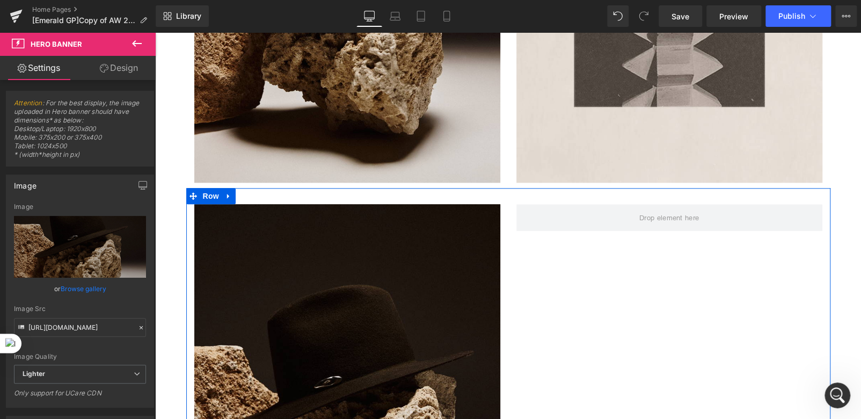
click at [186, 210] on div "Lorem ipsum d Text Block Hero Banner 700px" at bounding box center [347, 405] width 322 height 403
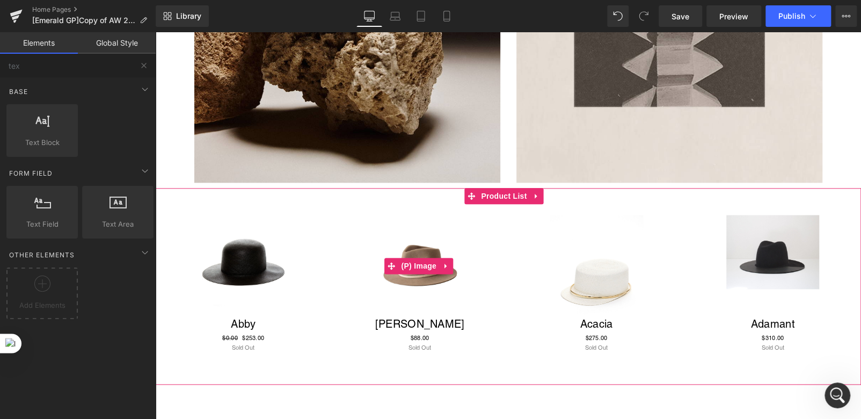
click at [478, 296] on div "Sale Off" at bounding box center [420, 266] width 155 height 103
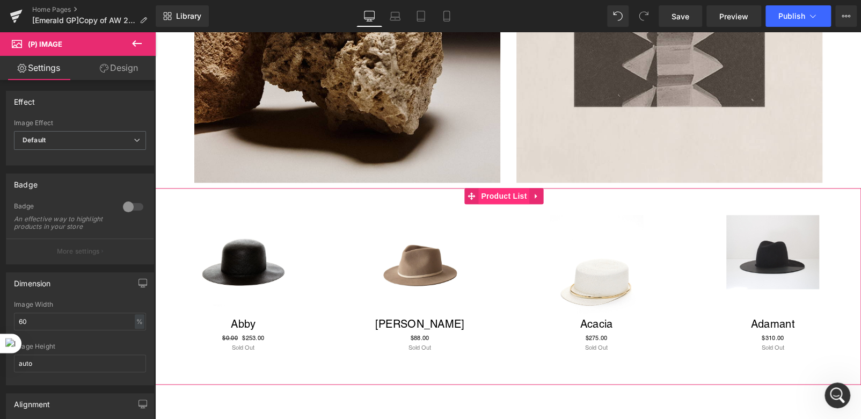
click at [494, 199] on span "Product List" at bounding box center [503, 196] width 51 height 16
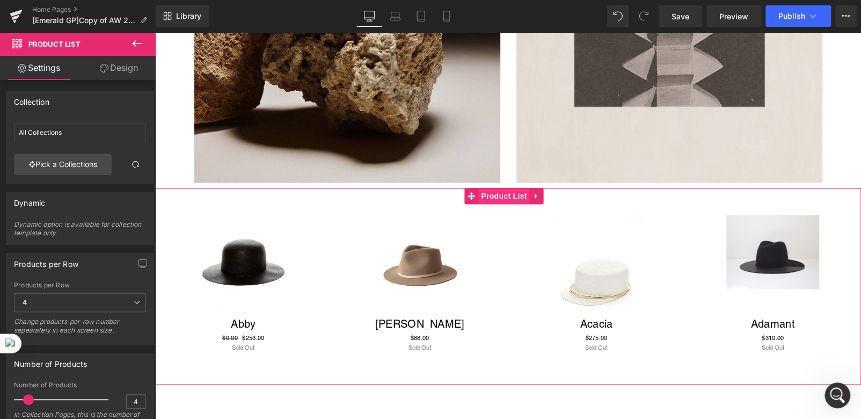
click at [494, 196] on span "Product List" at bounding box center [503, 196] width 51 height 16
click at [62, 166] on link "Pick a Collections" at bounding box center [63, 164] width 98 height 21
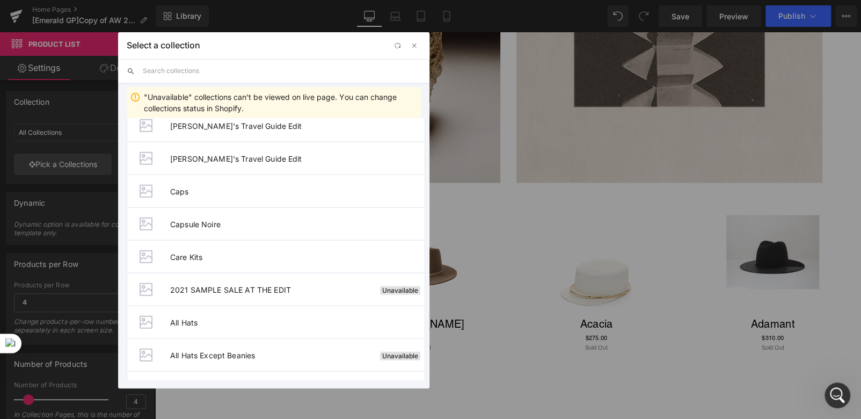
scroll to position [1557, 0]
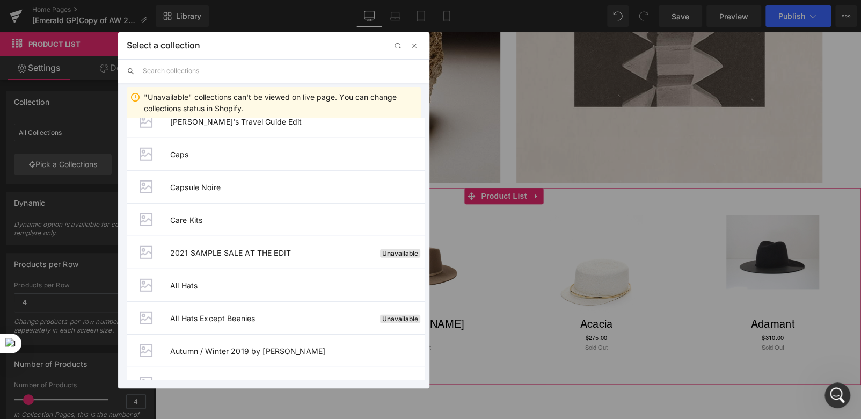
click at [58, 0] on div "Product List You are previewing how the will restyle your page. You can not edi…" at bounding box center [430, 0] width 861 height 0
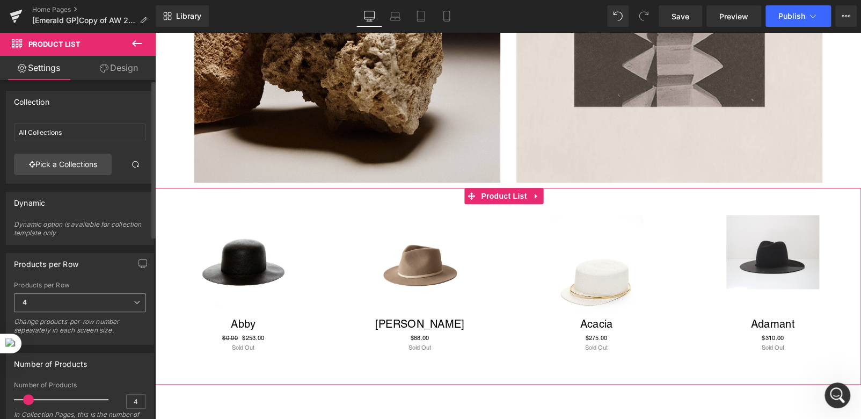
click at [134, 304] on icon at bounding box center [137, 302] width 6 height 6
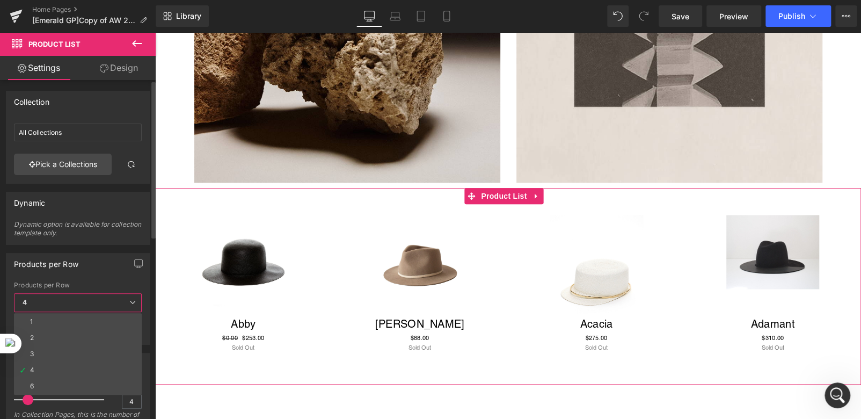
click at [132, 304] on icon at bounding box center [132, 302] width 6 height 6
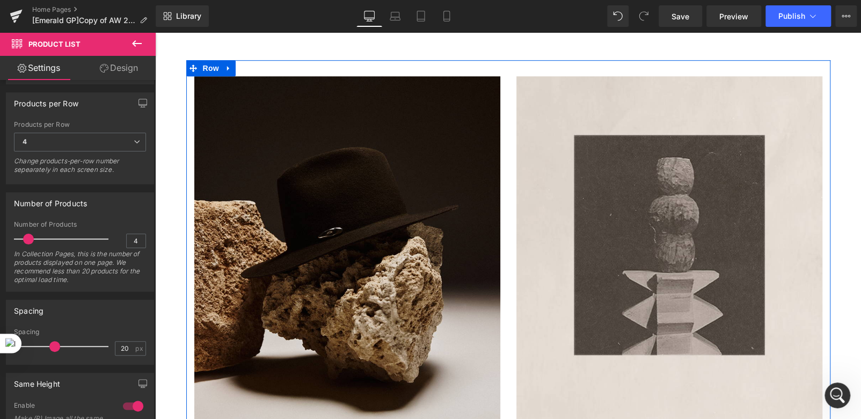
scroll to position [429, 0]
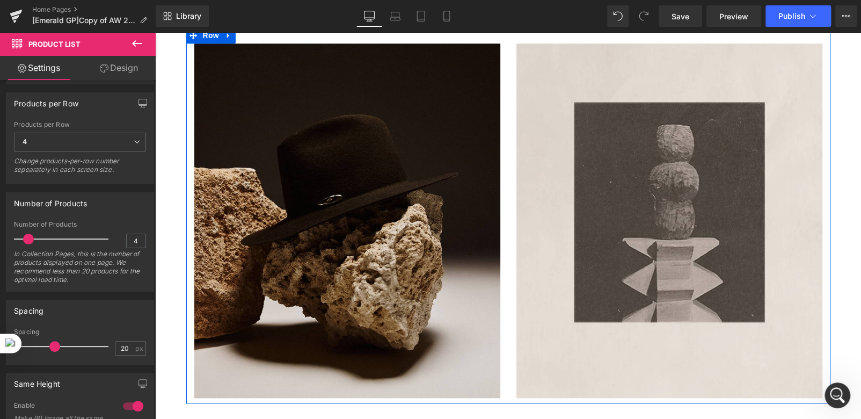
click at [508, 205] on div "Image" at bounding box center [669, 220] width 322 height 354
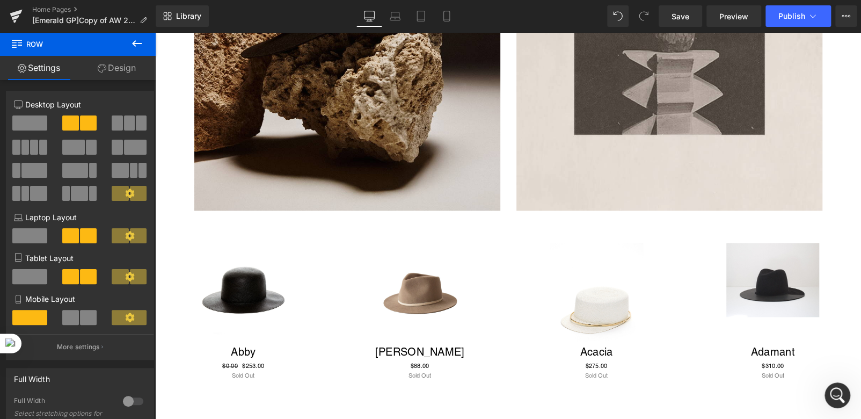
scroll to position [591, 0]
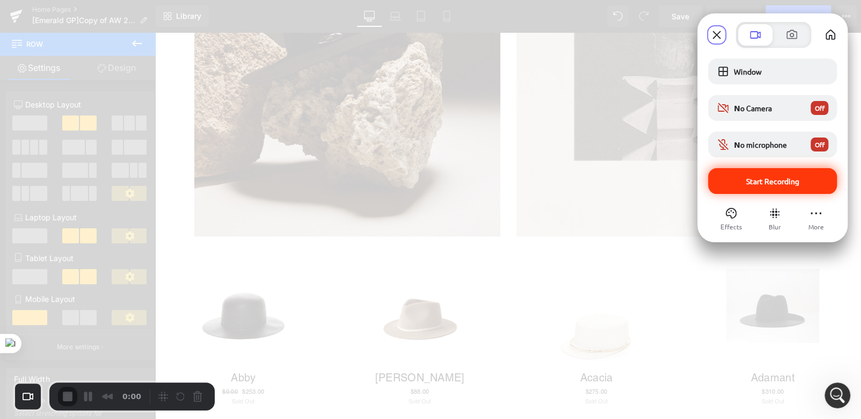
click at [774, 178] on span "Start Recording" at bounding box center [772, 181] width 53 height 10
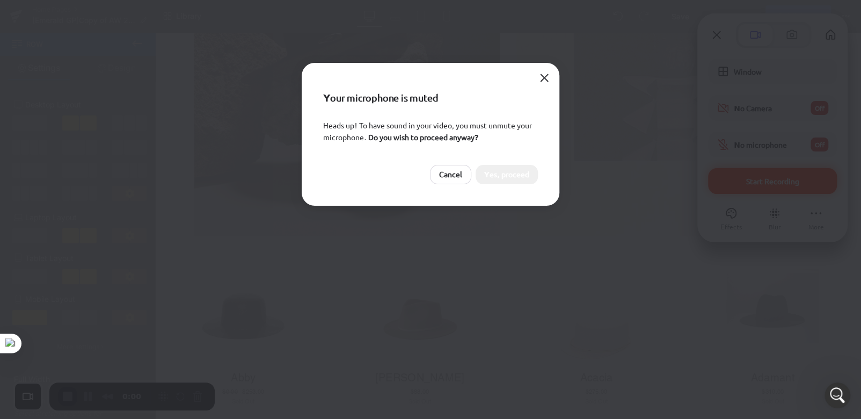
click at [510, 174] on span "Yes, proceed" at bounding box center [506, 175] width 45 height 12
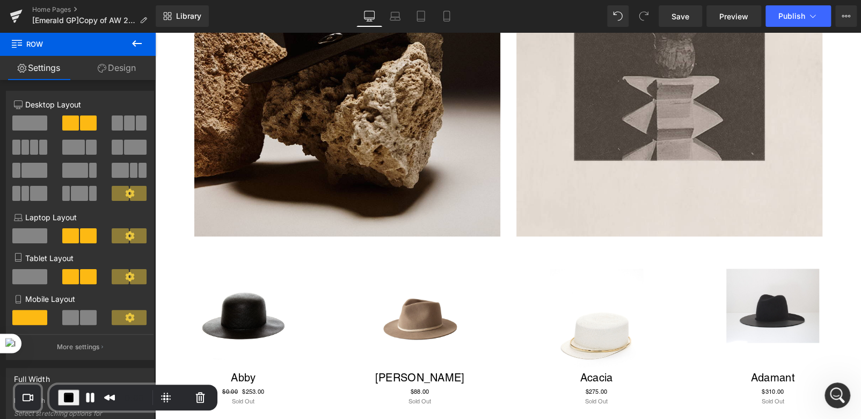
click at [135, 43] on icon at bounding box center [136, 43] width 13 height 13
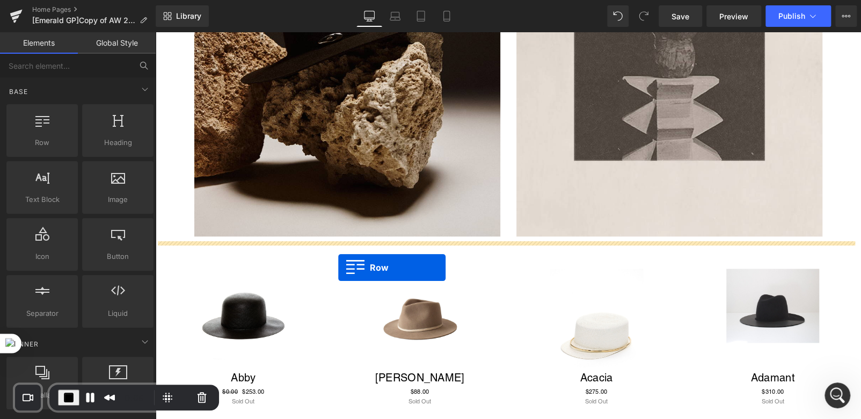
drag, startPoint x: 190, startPoint y: 163, endPoint x: 338, endPoint y: 267, distance: 181.4
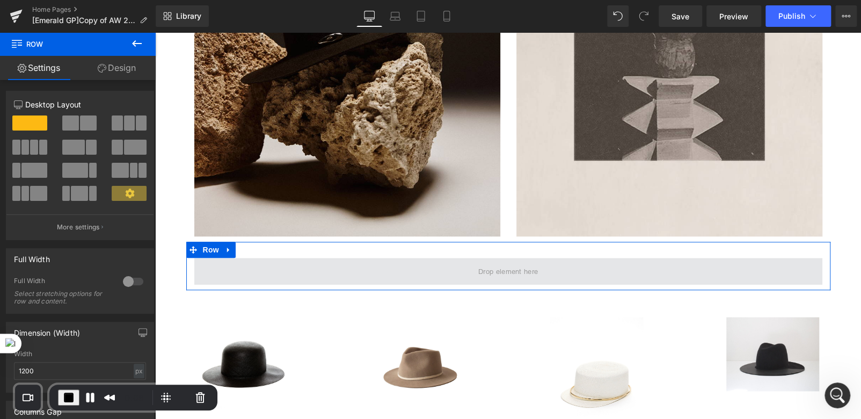
click at [477, 271] on span at bounding box center [508, 271] width 67 height 17
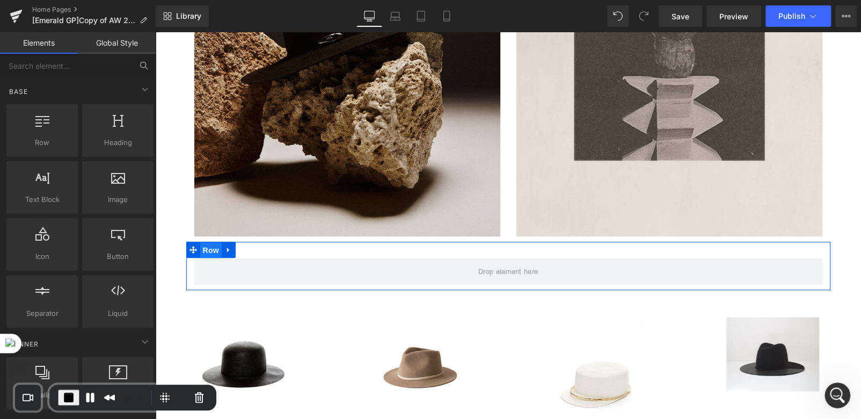
click at [200, 251] on span "Row" at bounding box center [210, 250] width 21 height 16
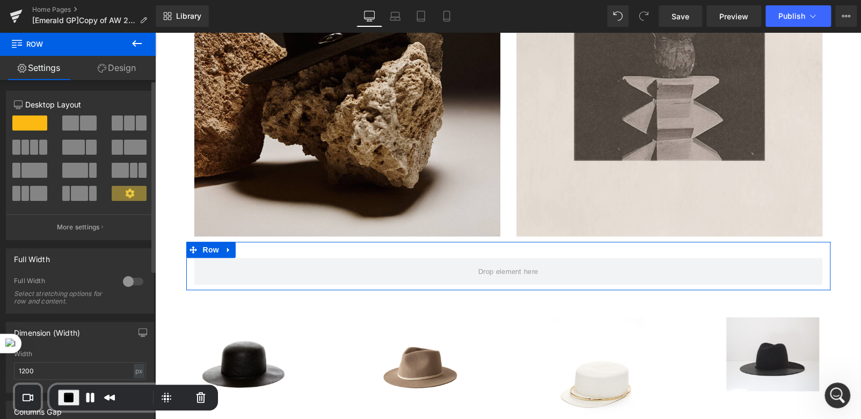
click at [75, 122] on span at bounding box center [70, 122] width 17 height 15
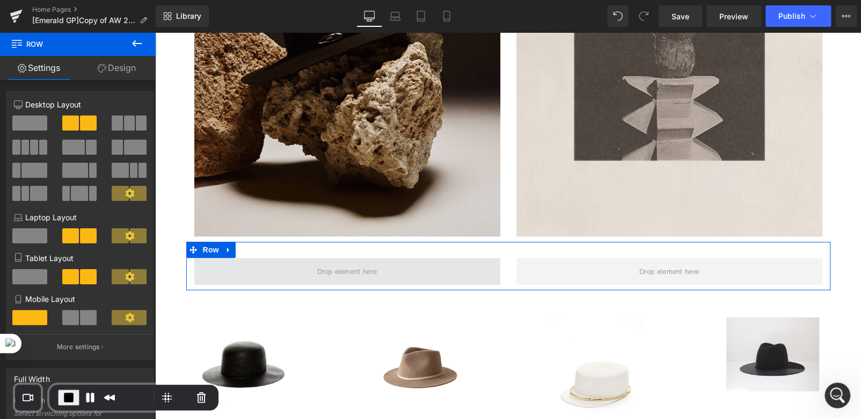
click at [347, 272] on span at bounding box center [347, 271] width 67 height 17
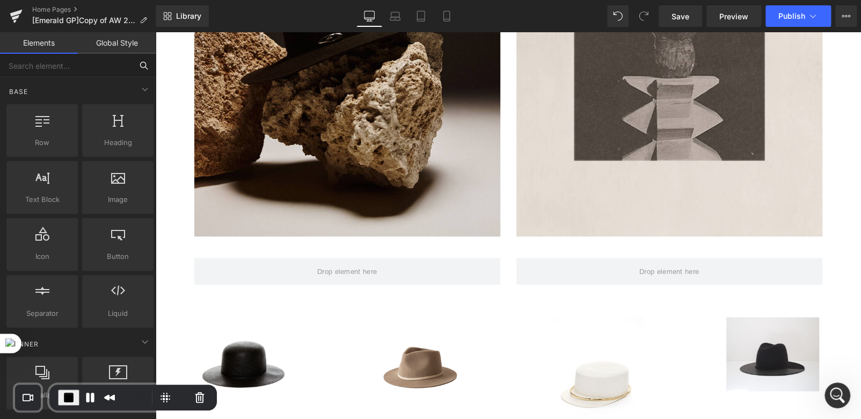
click at [69, 63] on input "text" at bounding box center [66, 66] width 132 height 24
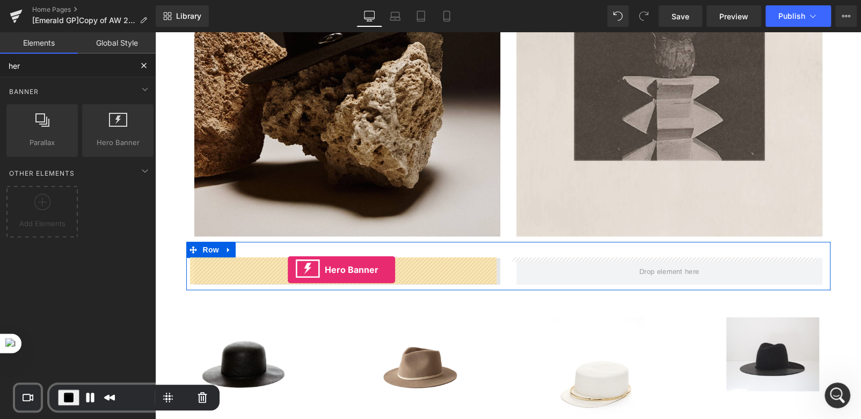
drag, startPoint x: 292, startPoint y: 174, endPoint x: 288, endPoint y: 270, distance: 95.1
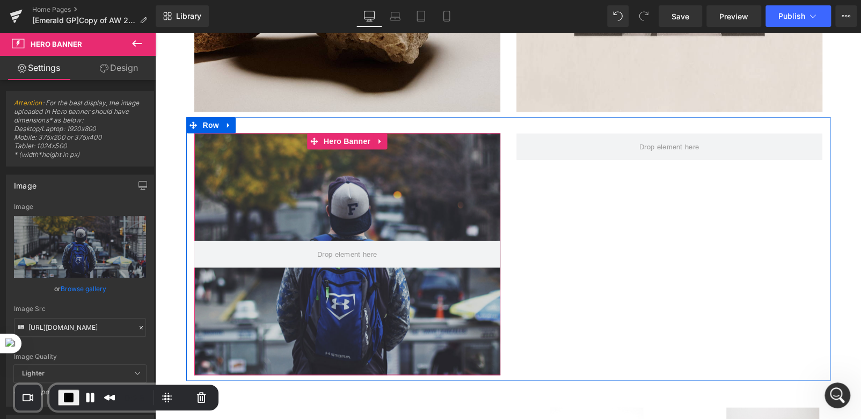
scroll to position [751, 0]
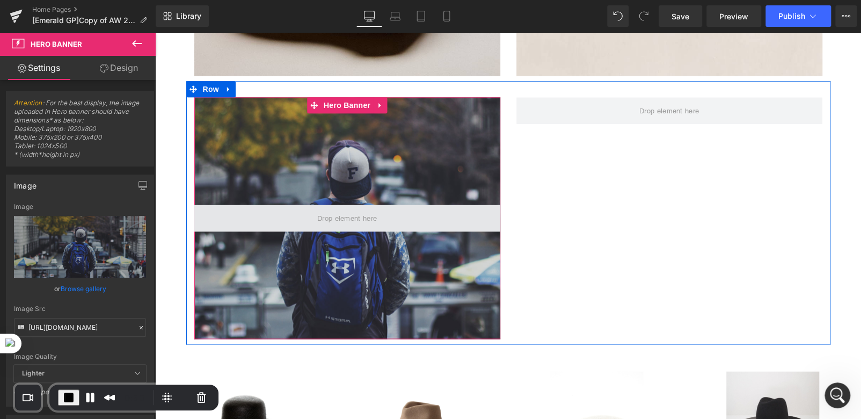
click at [301, 222] on span at bounding box center [347, 218] width 306 height 27
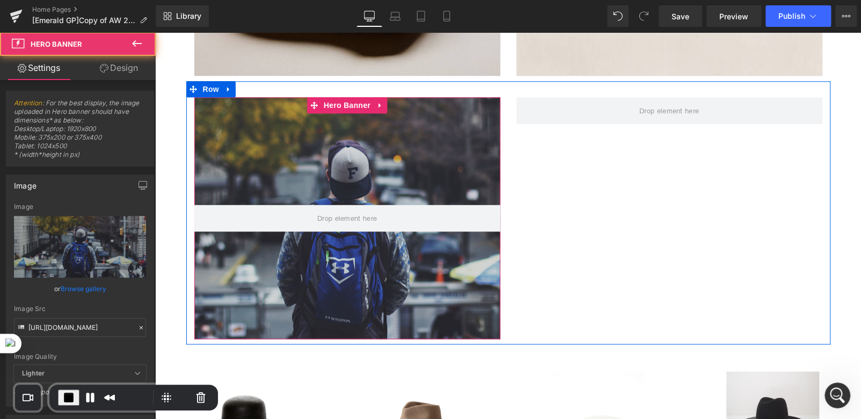
click at [287, 245] on div at bounding box center [347, 218] width 306 height 242
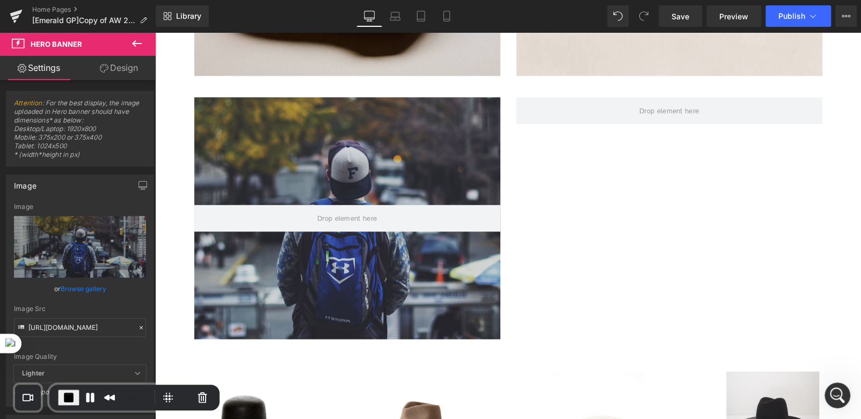
click at [130, 46] on icon at bounding box center [136, 43] width 13 height 13
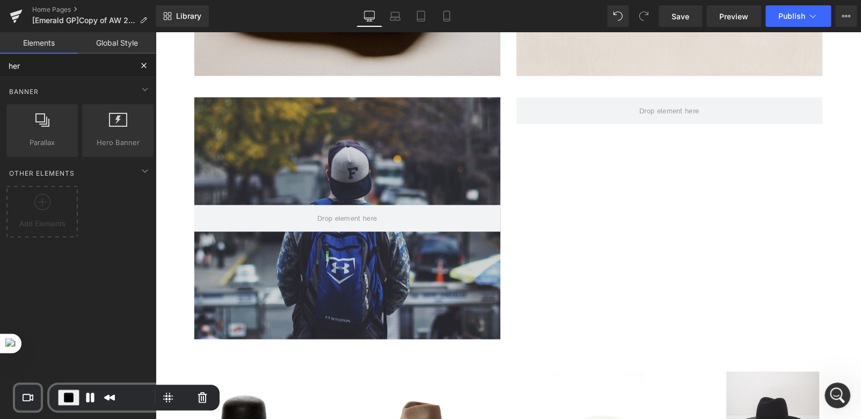
click at [39, 72] on input "her" at bounding box center [66, 66] width 132 height 24
type input "h"
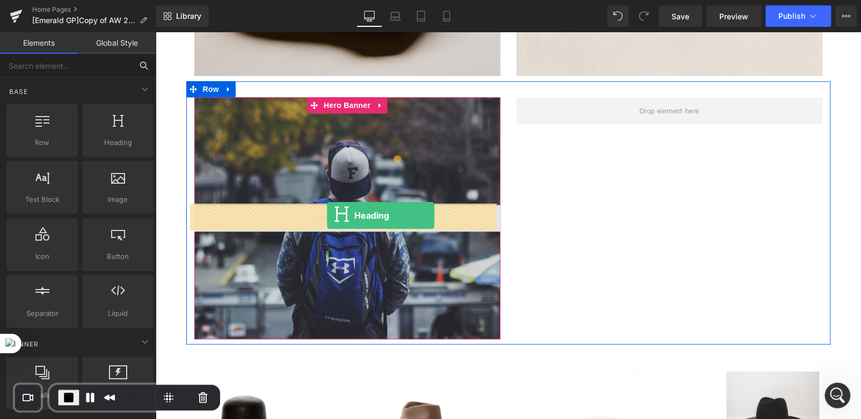
drag, startPoint x: 256, startPoint y: 175, endPoint x: 327, endPoint y: 215, distance: 82.0
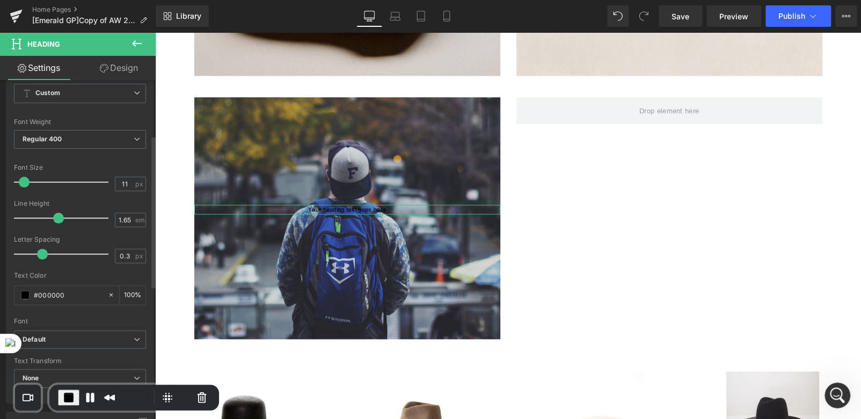
scroll to position [161, 0]
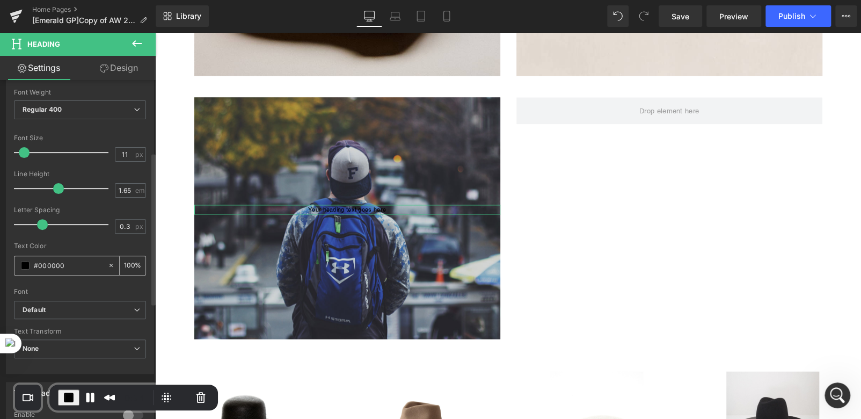
click at [26, 267] on span at bounding box center [25, 265] width 9 height 9
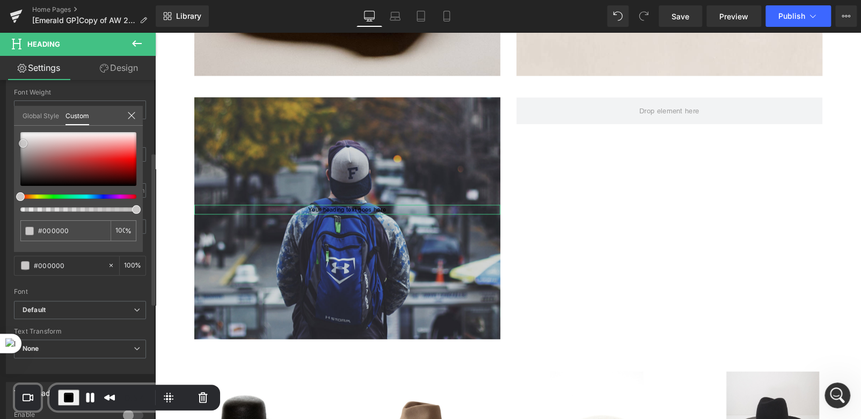
type input "#cac8c8"
type input "#f5f4f4"
type input "#f2f1f1"
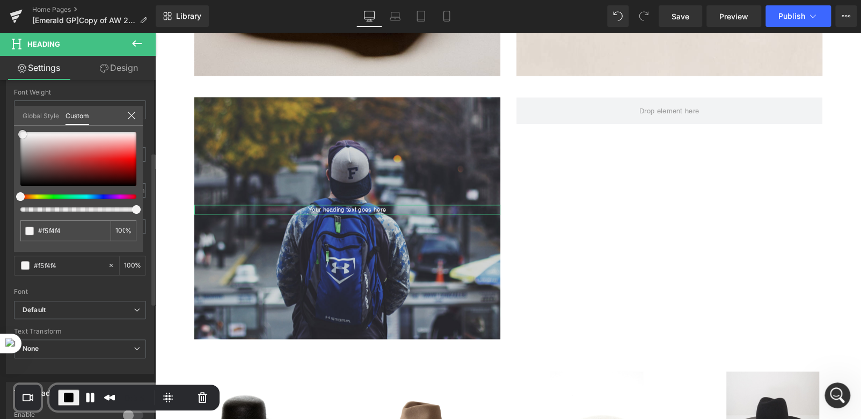
type input "#f2f1f1"
type input "#ebe9e9"
drag, startPoint x: 19, startPoint y: 182, endPoint x: 24, endPoint y: 133, distance: 49.7
click at [24, 133] on span at bounding box center [25, 136] width 9 height 9
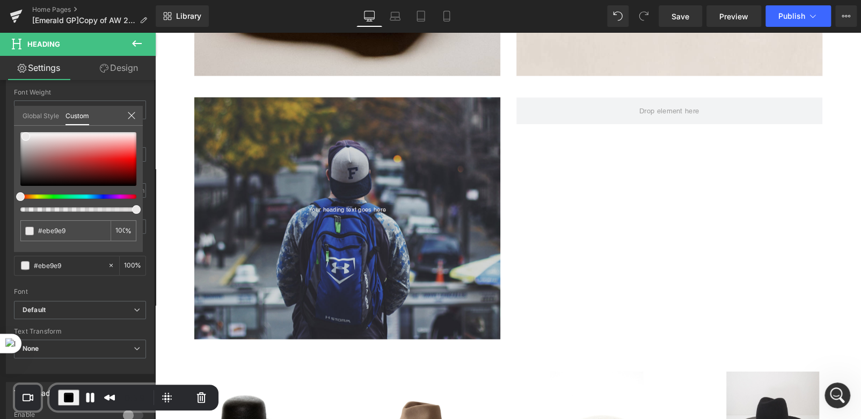
click at [314, 191] on body "Skip to content New Hats Bags Knits Belts Account Our Stores Contact Us FAQs Yo…" at bounding box center [508, 219] width 706 height 1876
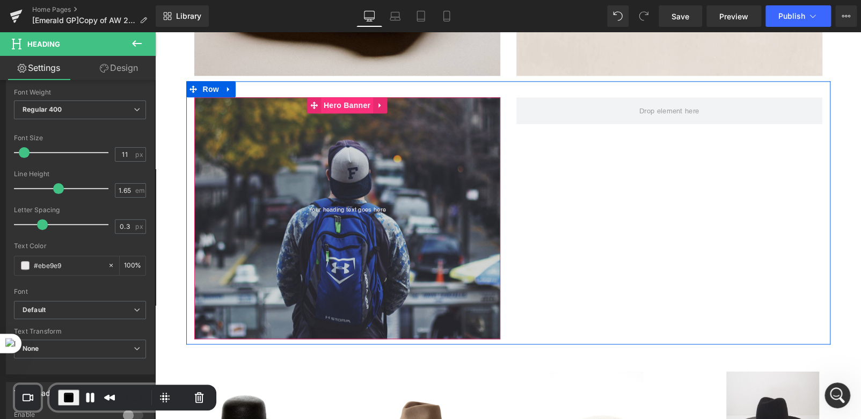
click at [339, 108] on span "Hero Banner" at bounding box center [347, 105] width 52 height 16
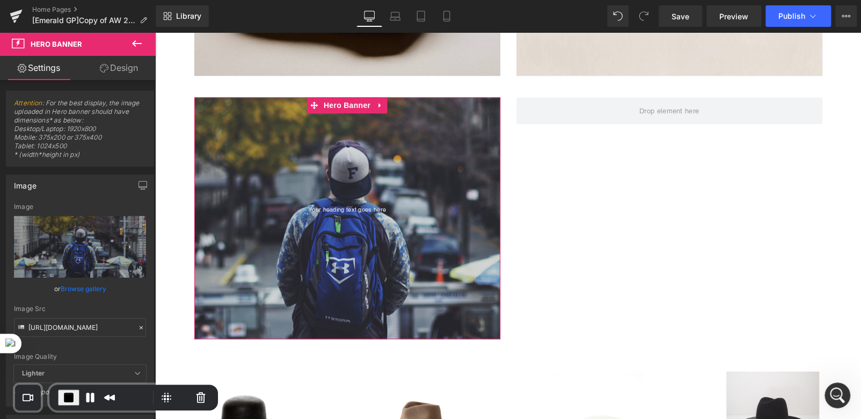
click at [117, 69] on link "Design" at bounding box center [119, 68] width 78 height 24
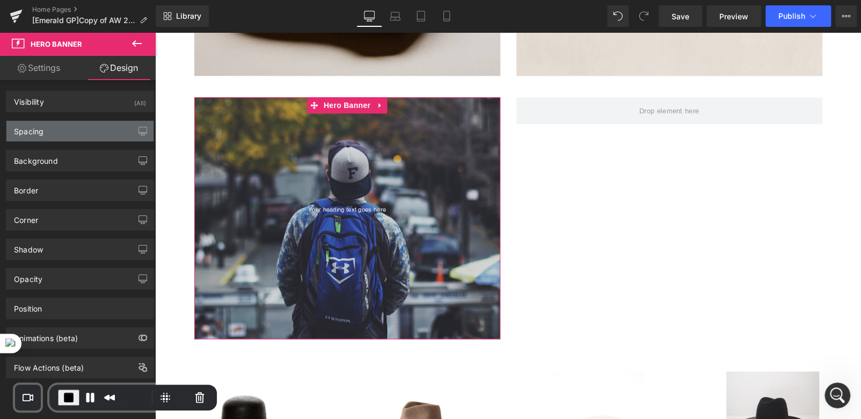
click at [69, 123] on div "Spacing" at bounding box center [79, 131] width 147 height 20
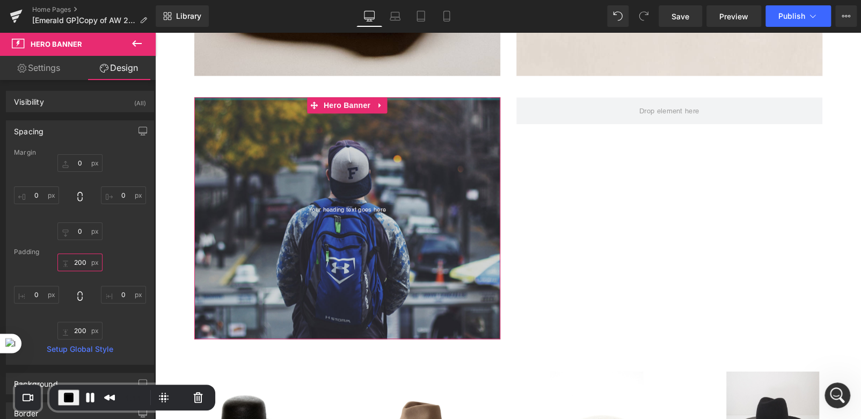
click at [76, 261] on input "200" at bounding box center [79, 262] width 45 height 18
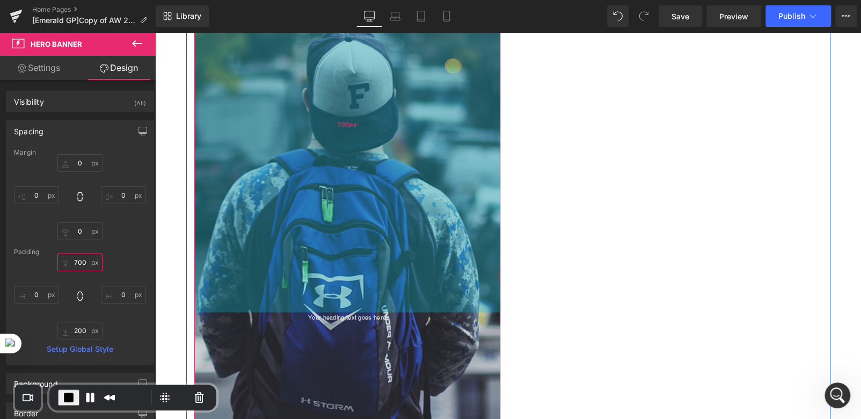
scroll to position [966, 0]
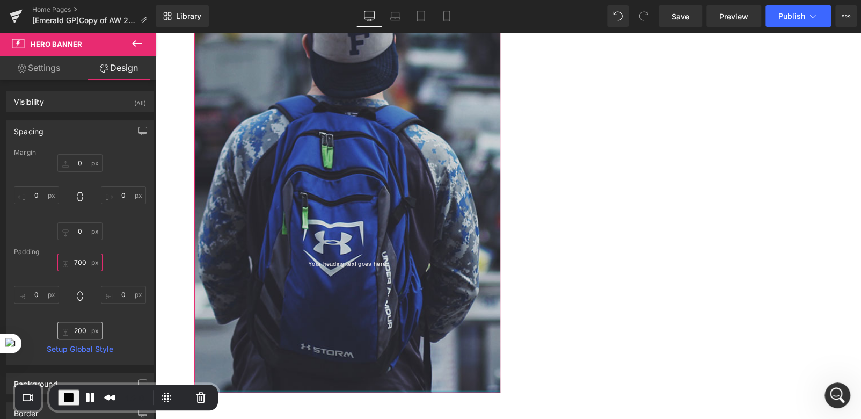
type input "700"
click at [76, 333] on input "200" at bounding box center [79, 331] width 45 height 18
type input "100"
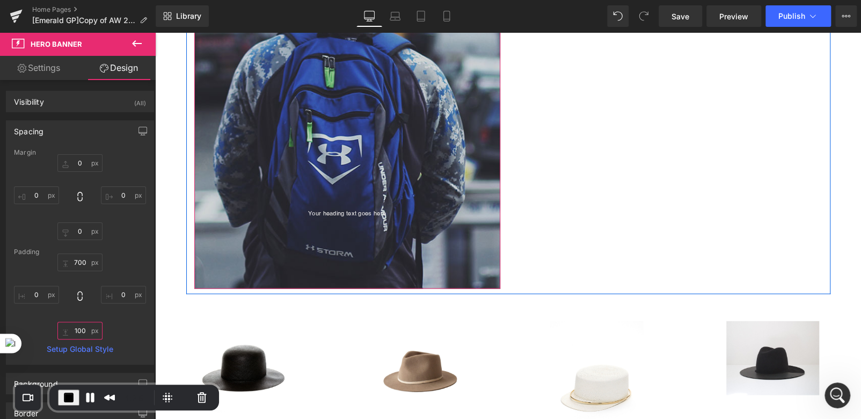
scroll to position [1020, 0]
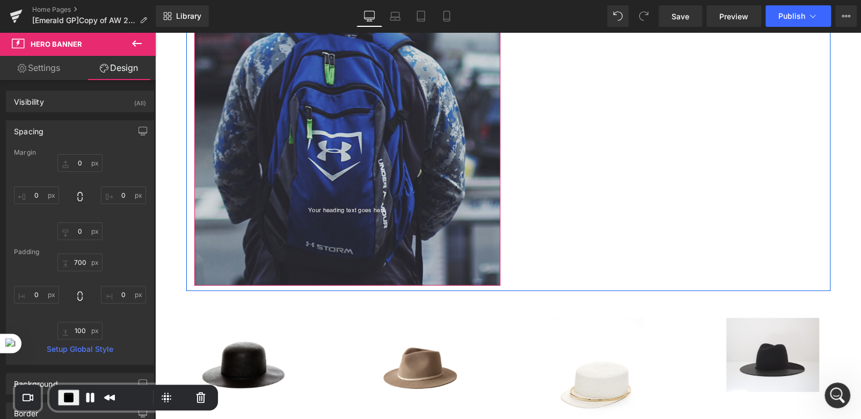
click at [253, 217] on span "Your heading text goes here Heading" at bounding box center [347, 218] width 306 height 27
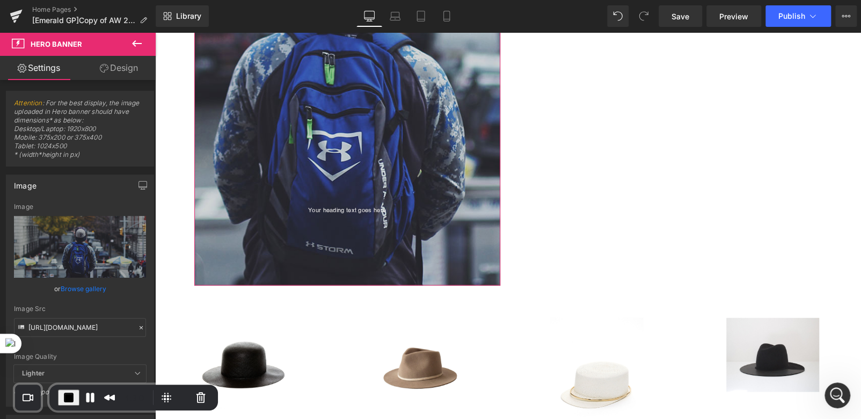
click at [84, 290] on link "Browse gallery" at bounding box center [84, 288] width 46 height 19
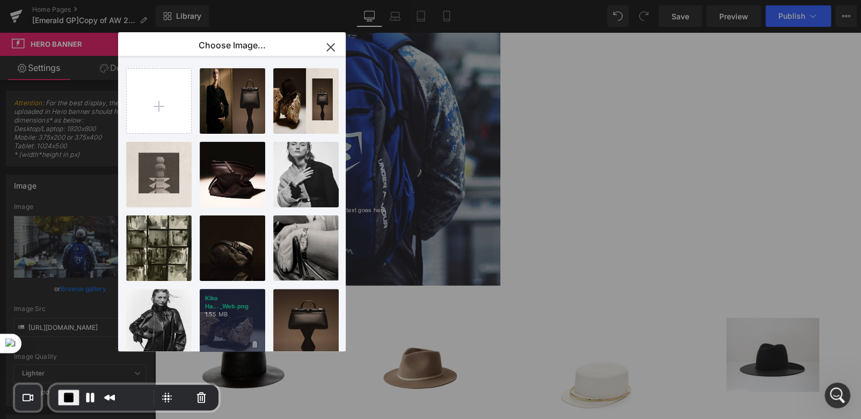
click at [229, 320] on div "Kiko Ha..._Web.png 1.55 MB" at bounding box center [232, 321] width 65 height 65
type input "[URL][DOMAIN_NAME]"
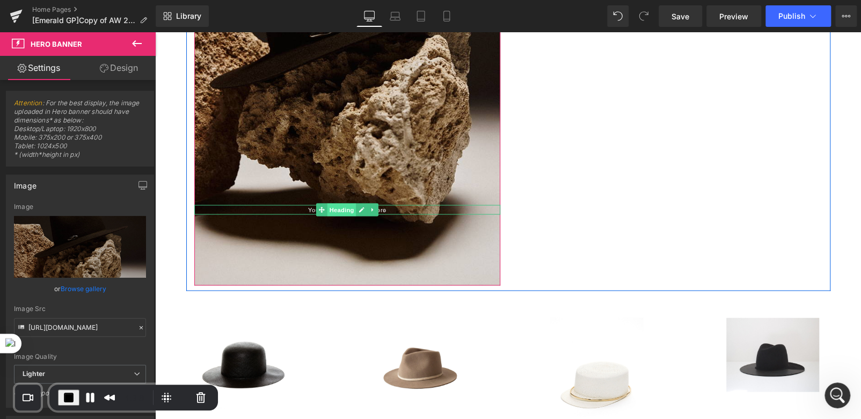
click at [339, 212] on span "Heading" at bounding box center [341, 209] width 29 height 13
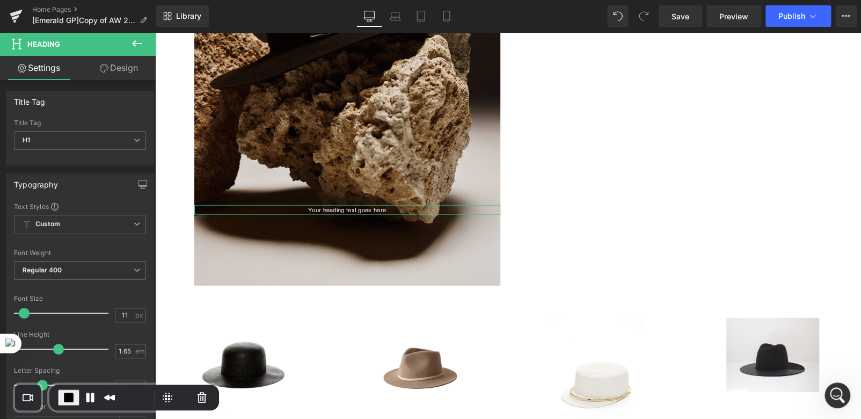
click at [120, 69] on link "Design" at bounding box center [119, 68] width 78 height 24
click at [0, 0] on div "Spacing" at bounding box center [0, 0] width 0 height 0
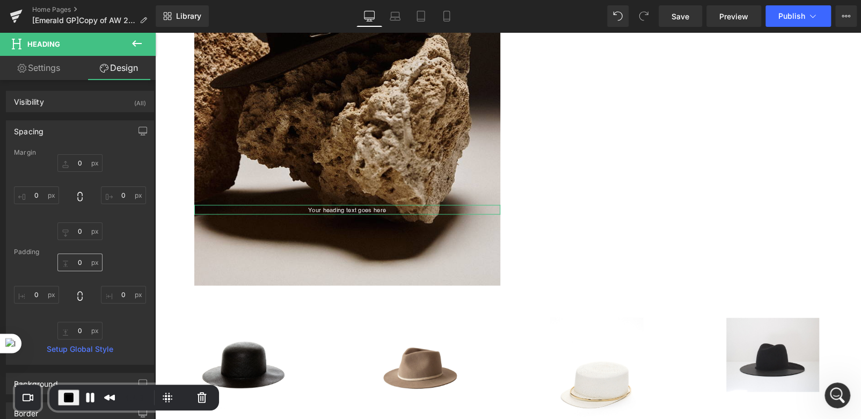
type input "0"
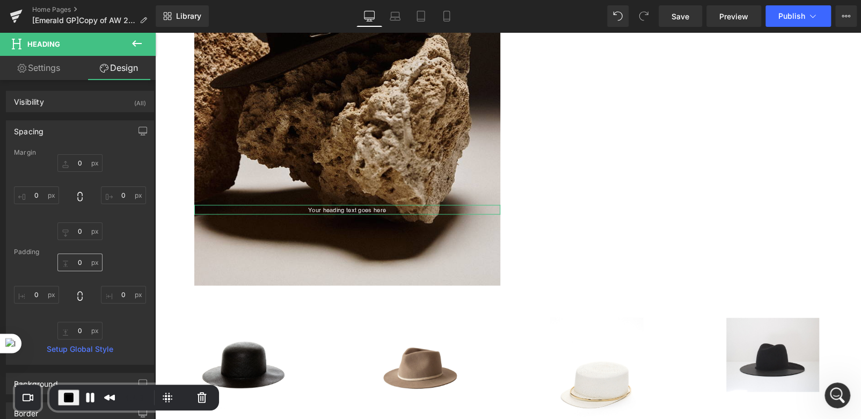
type input "0"
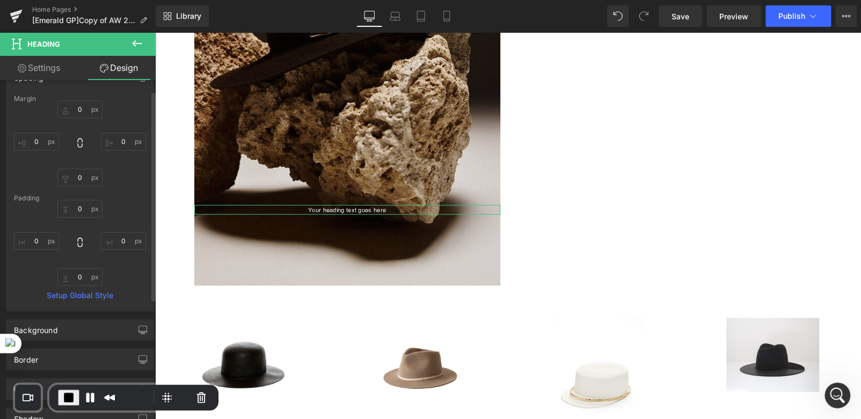
scroll to position [0, 0]
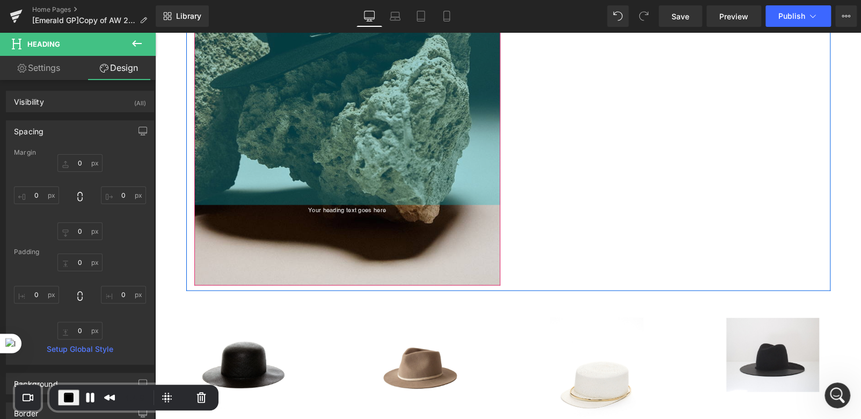
click at [262, 155] on div "700px" at bounding box center [347, 17] width 306 height 376
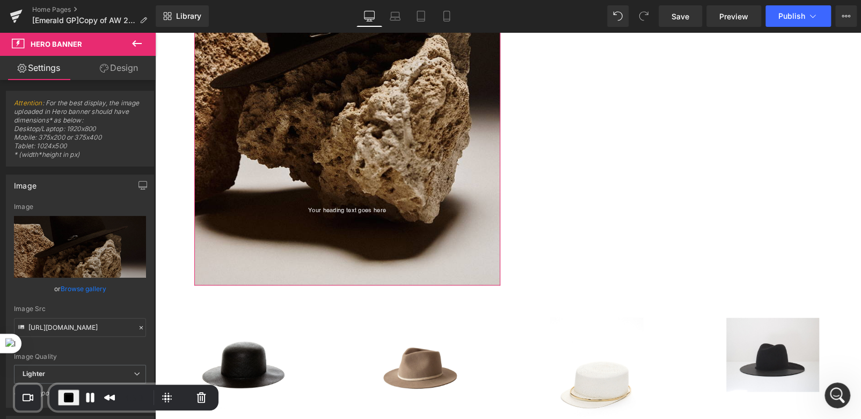
click at [119, 62] on link "Design" at bounding box center [119, 68] width 78 height 24
click at [0, 0] on div "Spacing" at bounding box center [0, 0] width 0 height 0
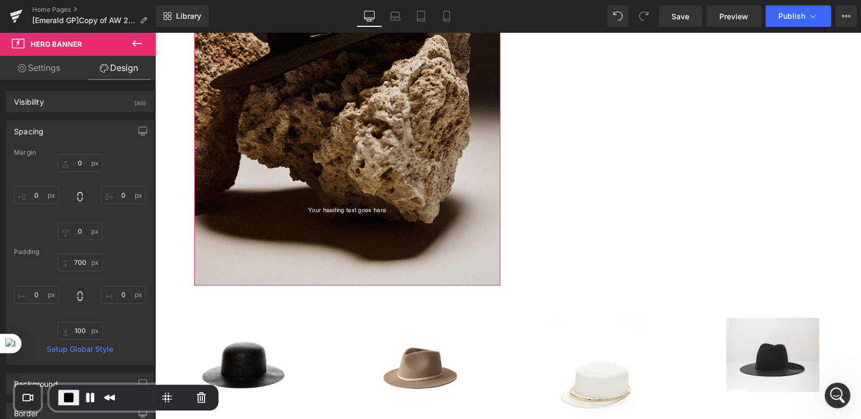
type input "0"
type input "700"
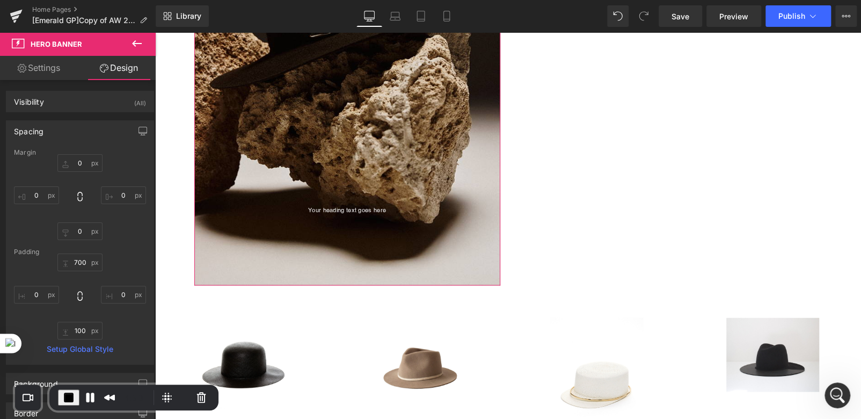
type input "0"
type input "100"
type input "0"
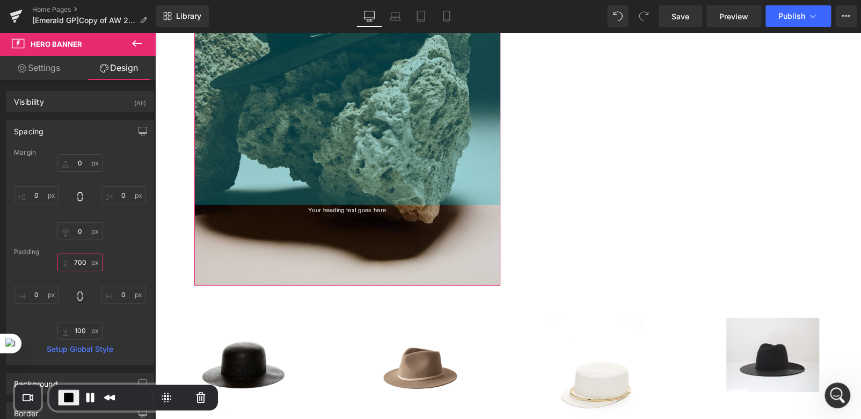
click at [77, 265] on input "700" at bounding box center [79, 262] width 45 height 18
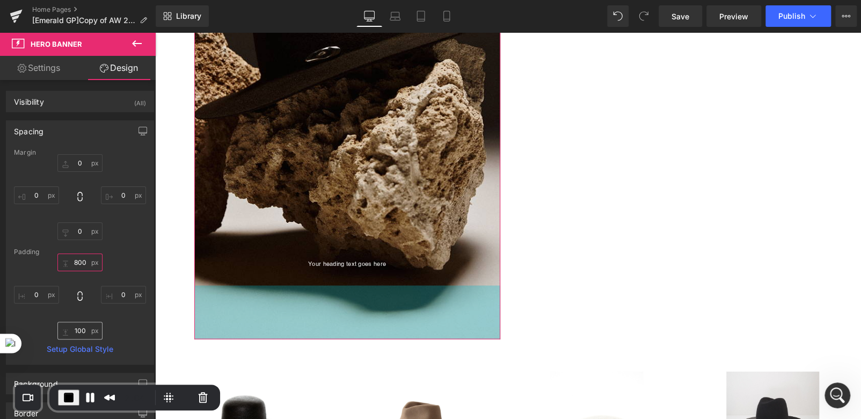
type input "800"
click at [80, 331] on input "100" at bounding box center [79, 331] width 45 height 18
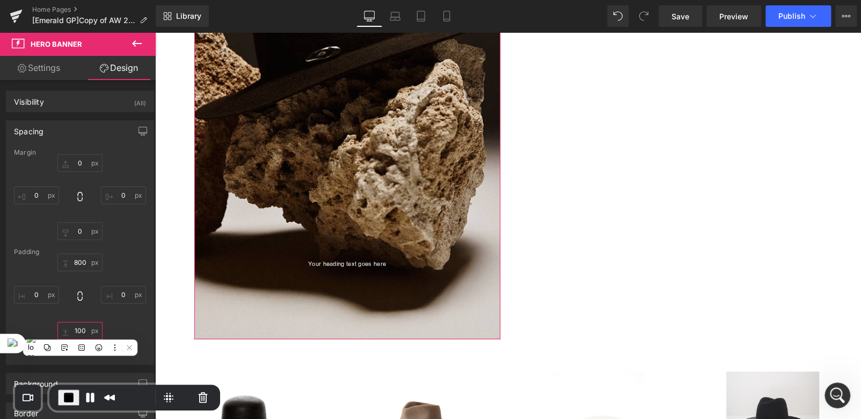
type input "5"
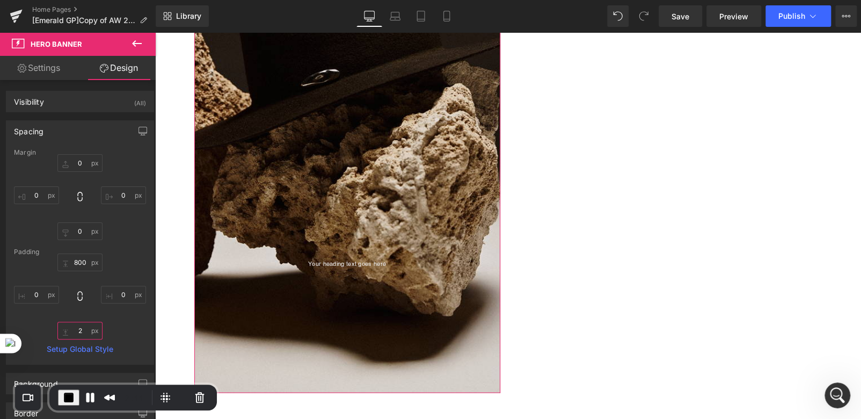
type input "20"
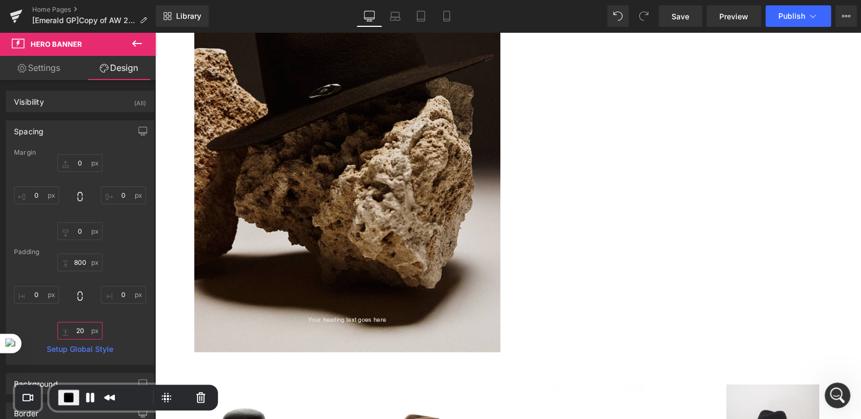
scroll to position [1020, 0]
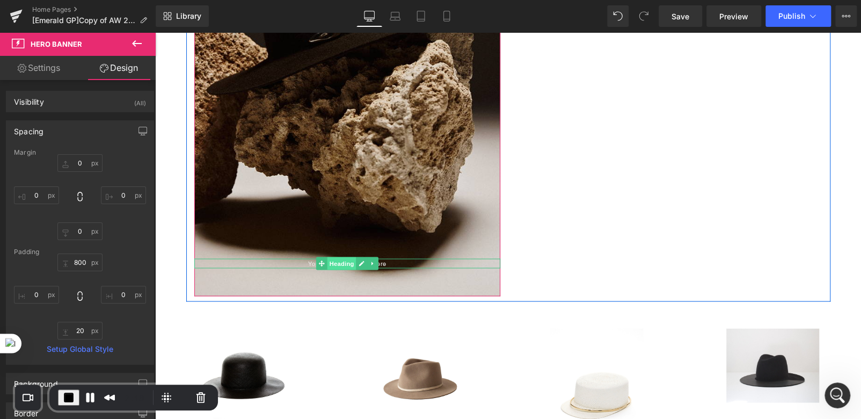
click at [327, 263] on span "Heading" at bounding box center [341, 263] width 29 height 13
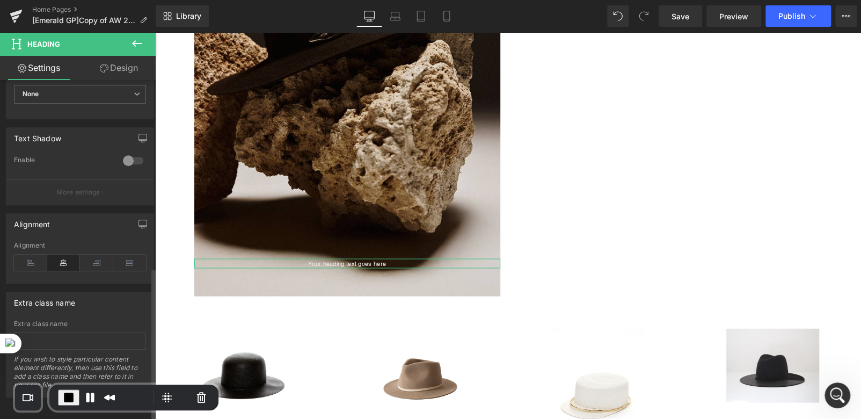
scroll to position [420, 0]
click at [32, 256] on icon at bounding box center [30, 262] width 33 height 16
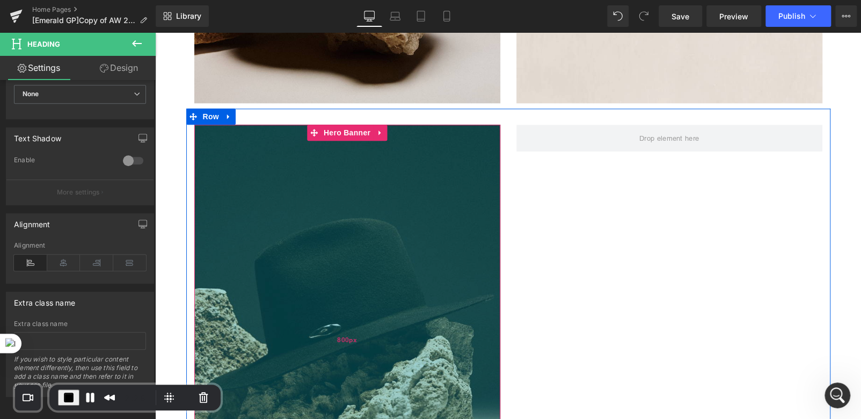
scroll to position [644, 0]
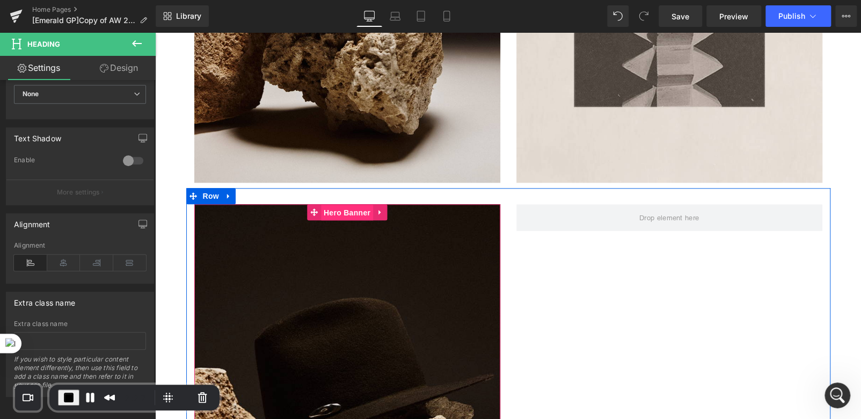
click at [336, 214] on span "Hero Banner" at bounding box center [347, 213] width 52 height 16
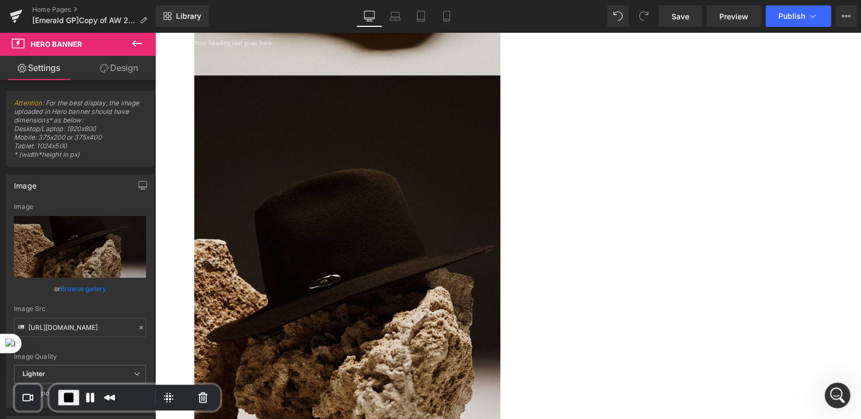
scroll to position [1079, 0]
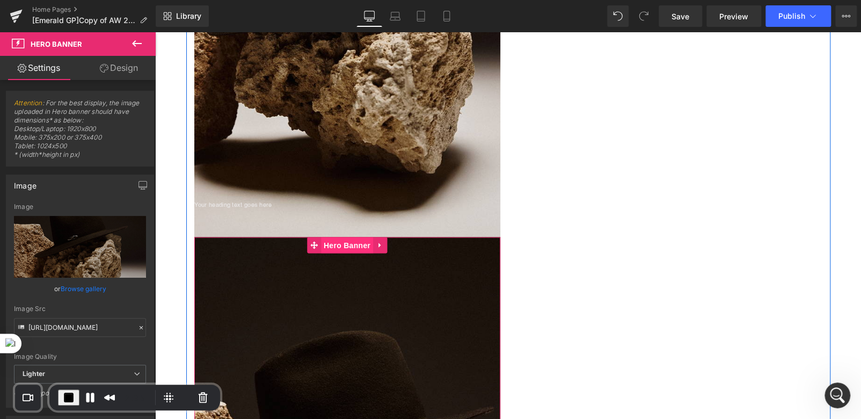
click at [326, 242] on span "Hero Banner" at bounding box center [347, 245] width 52 height 16
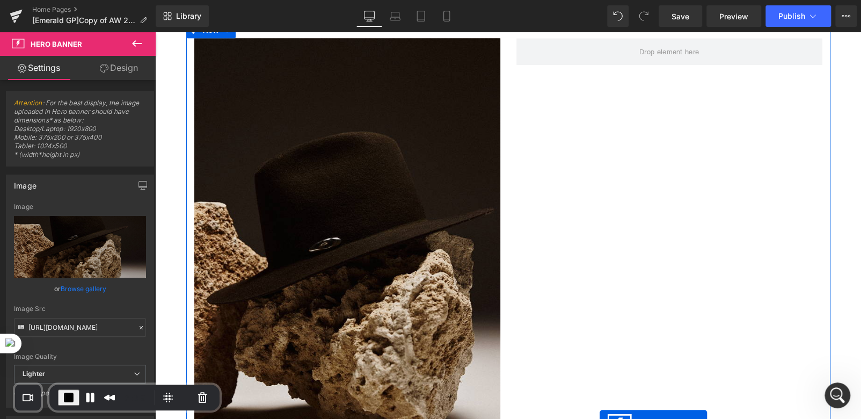
scroll to position [703, 0]
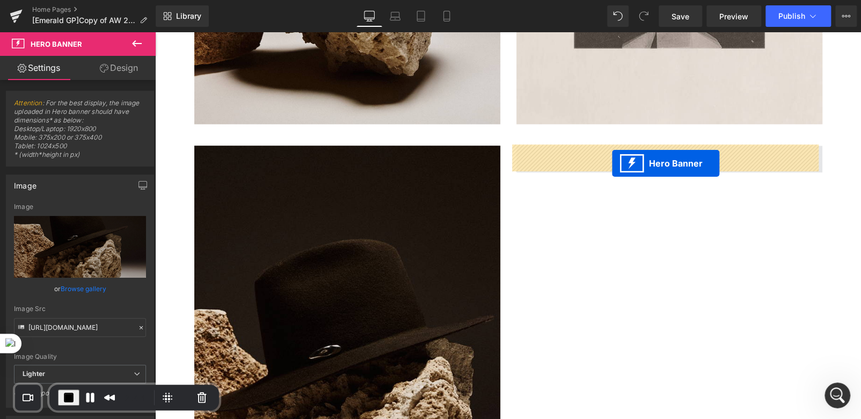
drag, startPoint x: 309, startPoint y: 243, endPoint x: 612, endPoint y: 163, distance: 313.6
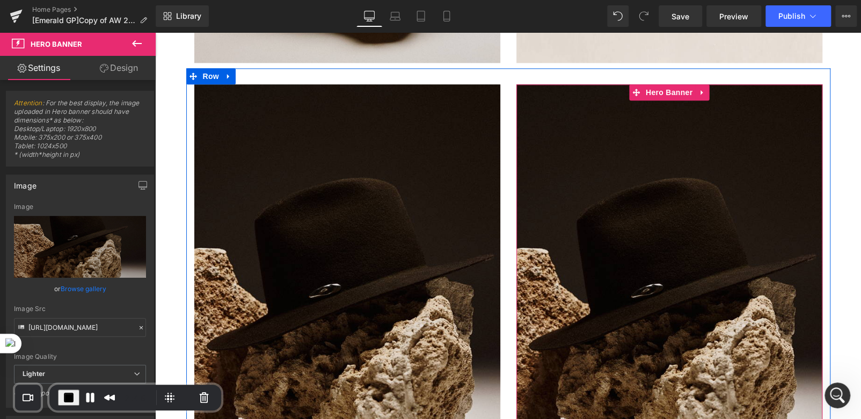
scroll to position [756, 0]
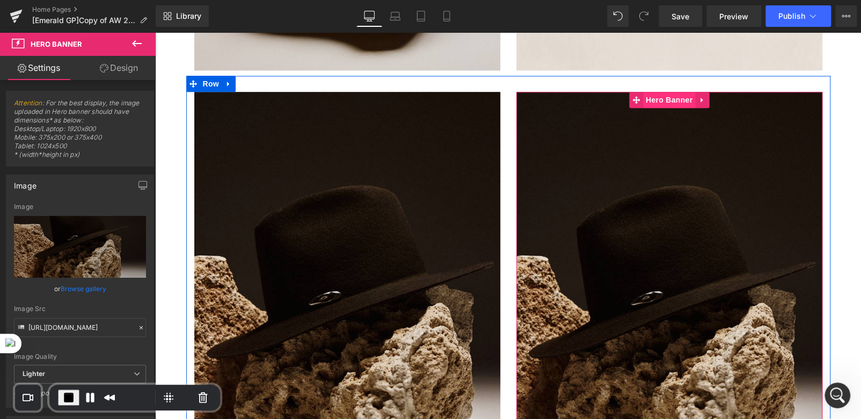
click at [665, 104] on span "Hero Banner" at bounding box center [669, 100] width 52 height 16
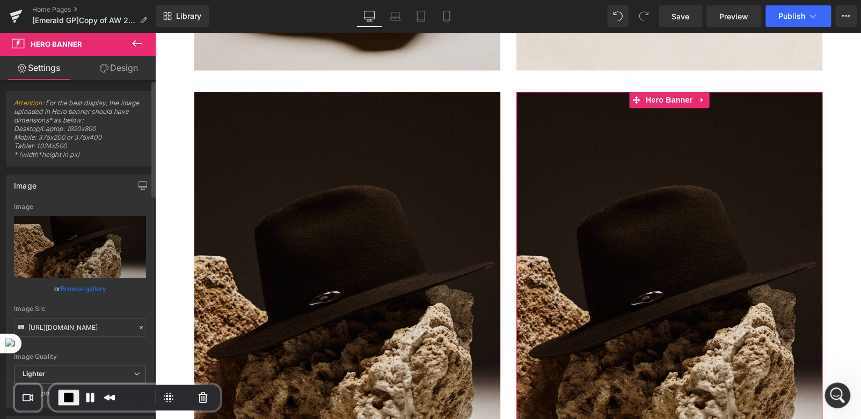
click at [82, 289] on link "Browse gallery" at bounding box center [84, 288] width 46 height 19
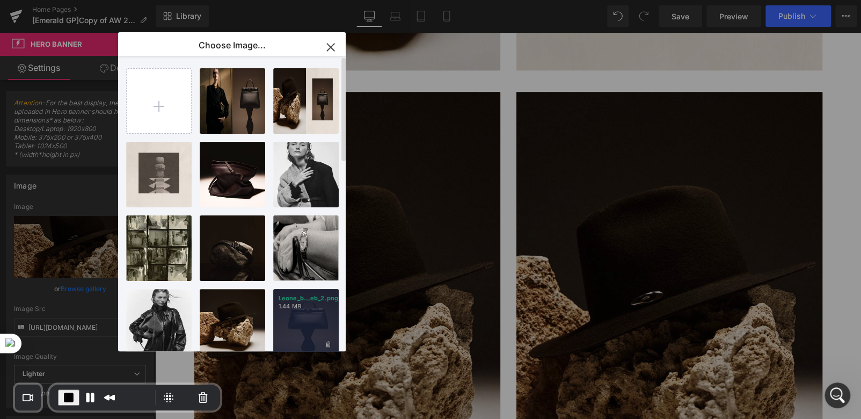
click at [301, 320] on div "Leone_b...eb_2.png 1.44 MB" at bounding box center [305, 321] width 65 height 65
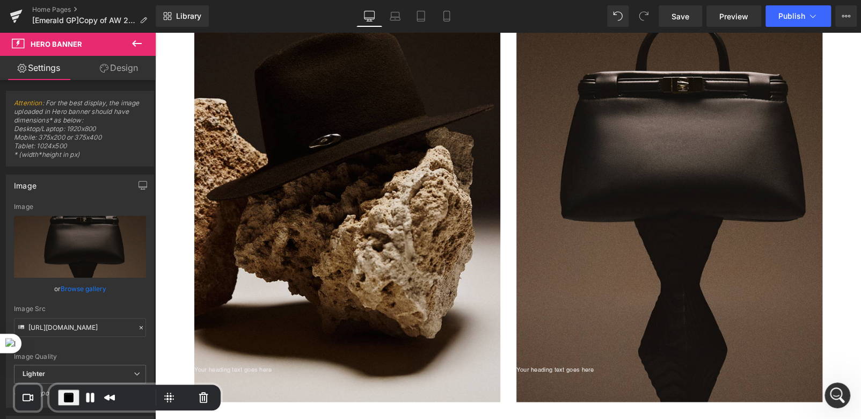
scroll to position [918, 0]
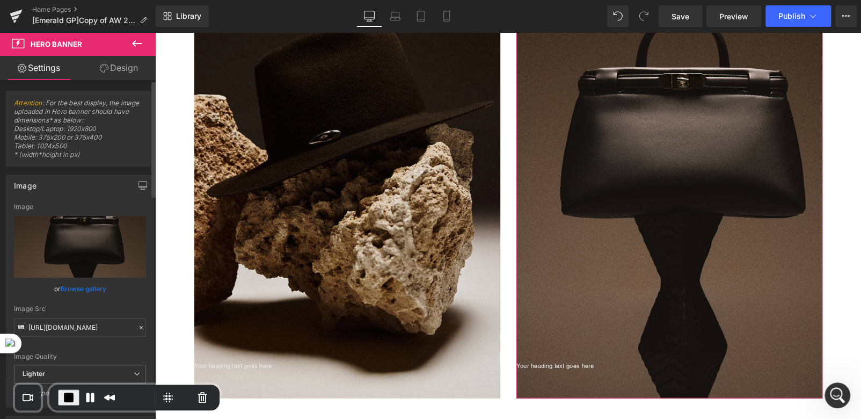
click at [75, 288] on link "Browse gallery" at bounding box center [84, 288] width 46 height 19
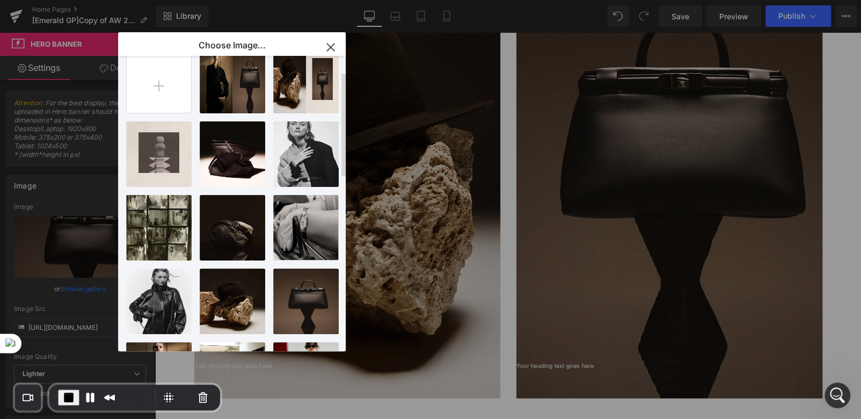
scroll to position [0, 0]
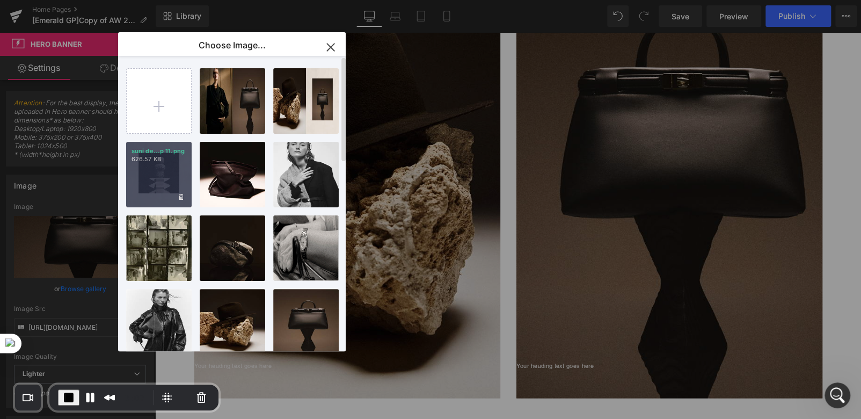
click at [157, 174] on div "suni de...p 11.png 626.57 KB" at bounding box center [158, 174] width 65 height 65
type input "[URL][DOMAIN_NAME]"
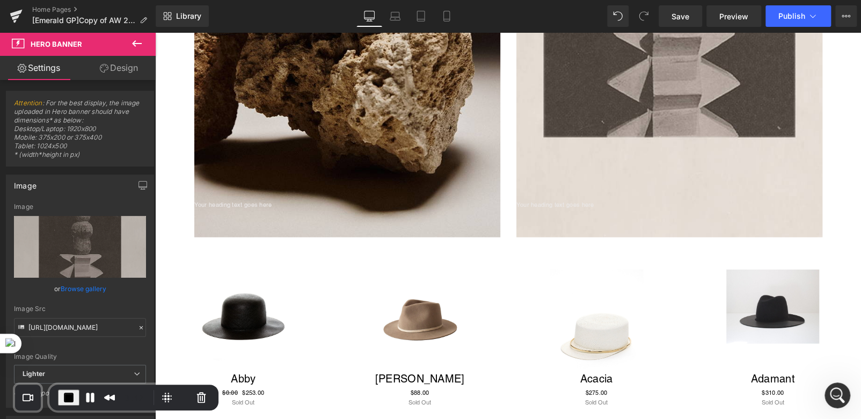
scroll to position [1025, 0]
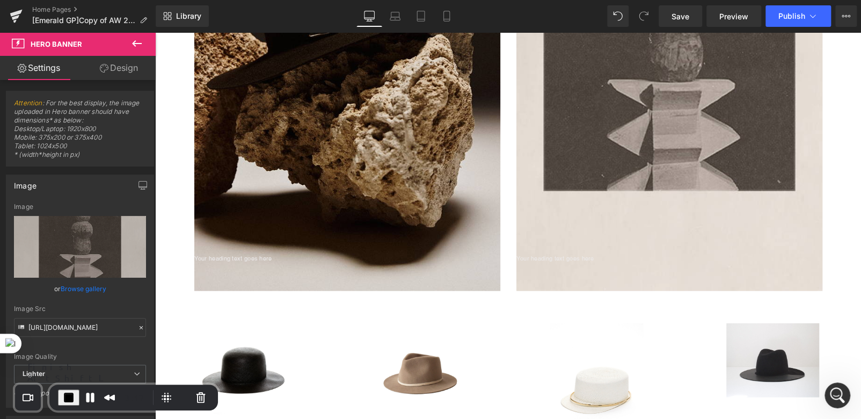
click at [68, 396] on span "End Recording" at bounding box center [68, 397] width 13 height 13
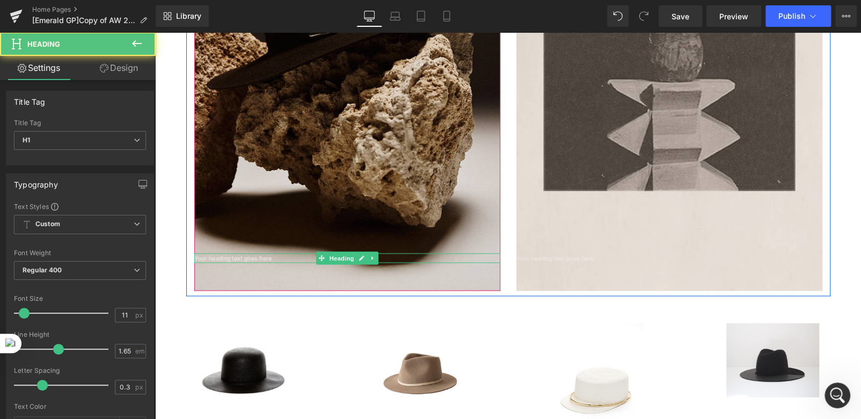
click at [229, 258] on h1 "Your heading text goes here" at bounding box center [347, 258] width 306 height 10
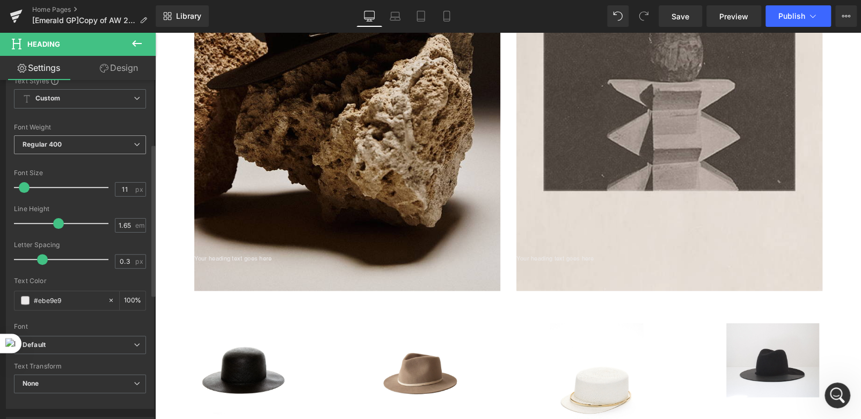
scroll to position [161, 0]
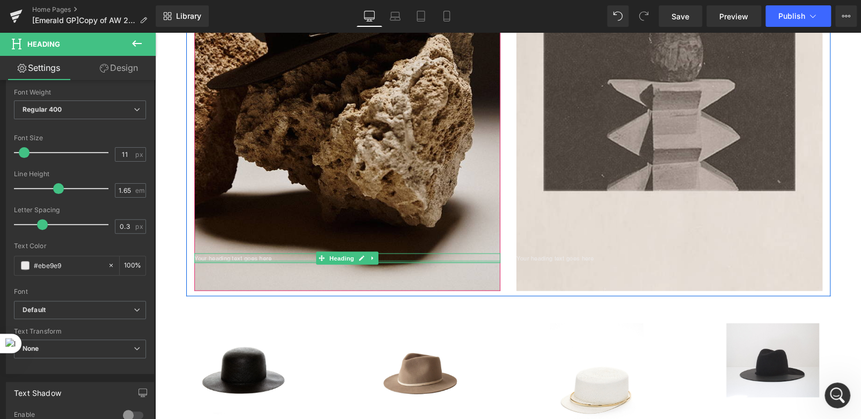
click at [226, 260] on div at bounding box center [347, 261] width 306 height 3
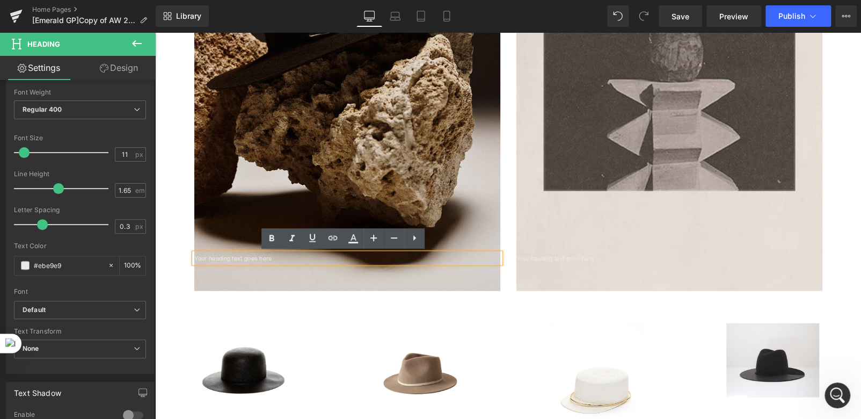
click at [226, 259] on h1 "Your heading text goes here" at bounding box center [347, 258] width 306 height 10
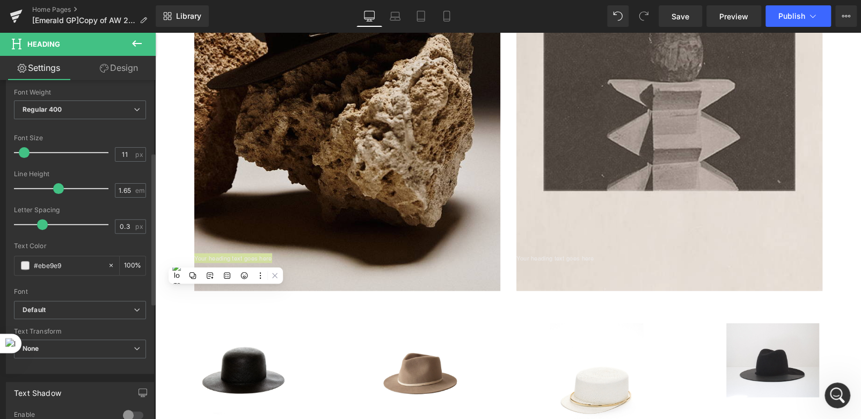
click at [88, 288] on div "Font" at bounding box center [80, 292] width 132 height 8
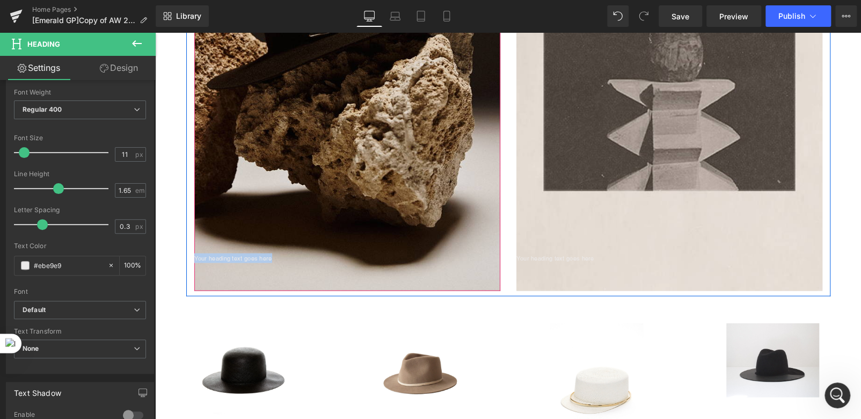
click at [236, 266] on span "Your heading text goes here Heading" at bounding box center [347, 266] width 306 height 27
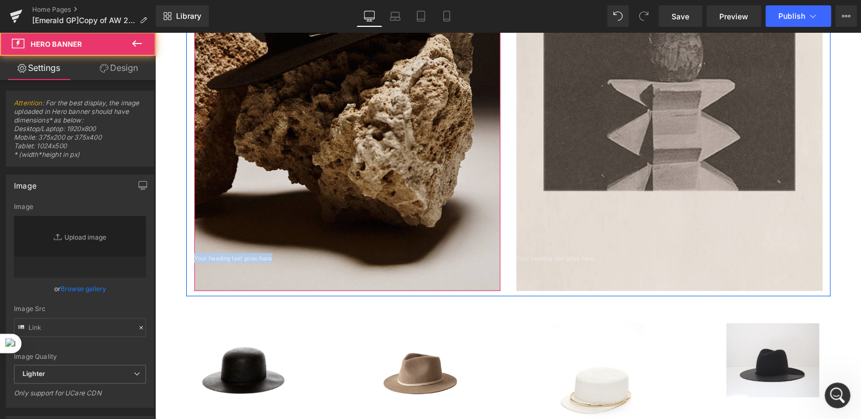
type input "[URL][DOMAIN_NAME]"
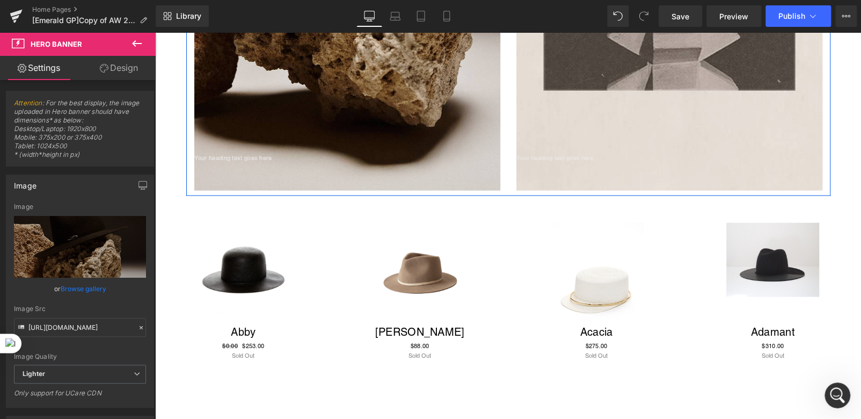
scroll to position [1132, 0]
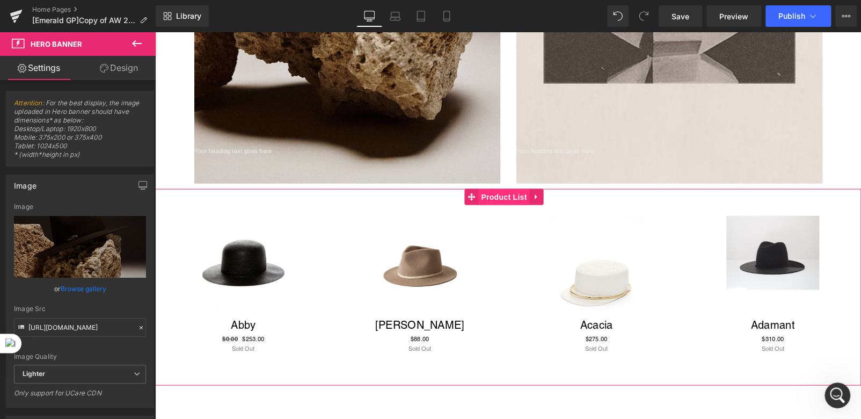
click at [505, 198] on span "Product List" at bounding box center [503, 196] width 51 height 16
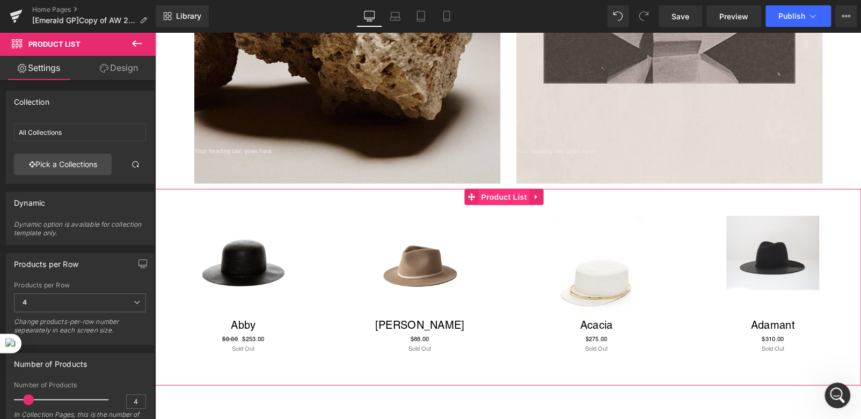
click at [491, 198] on span "Product List" at bounding box center [503, 196] width 51 height 16
click at [502, 196] on span "Product List" at bounding box center [503, 196] width 51 height 16
click at [544, 330] on h3 "Acacia" at bounding box center [596, 326] width 155 height 16
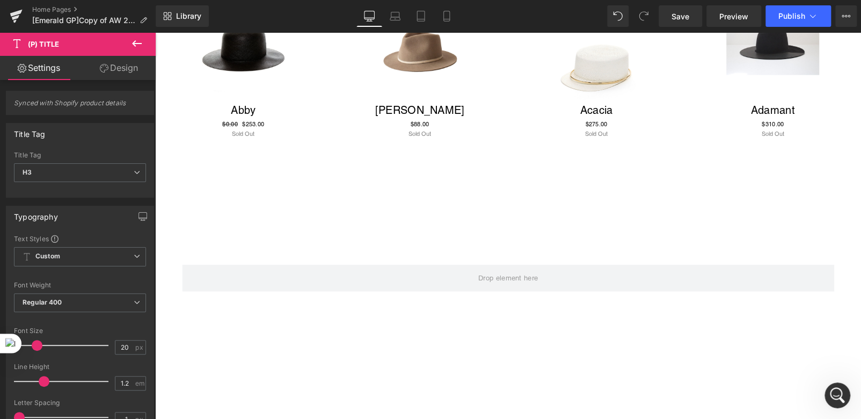
scroll to position [1347, 0]
click at [117, 70] on link "Design" at bounding box center [119, 68] width 78 height 24
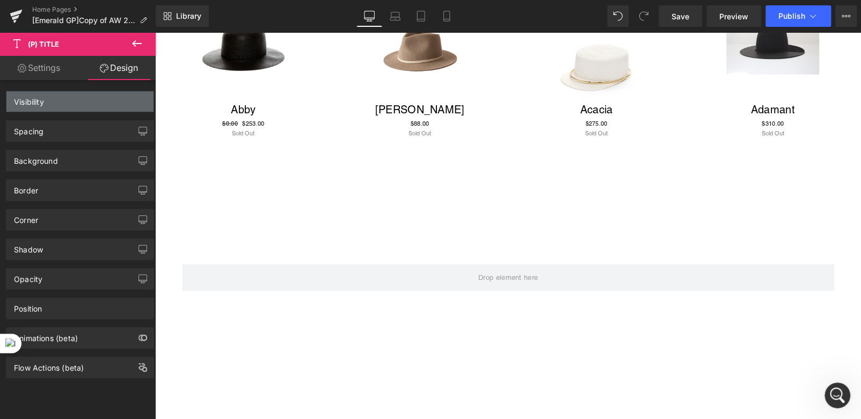
click at [79, 104] on div "Visibility" at bounding box center [79, 101] width 147 height 20
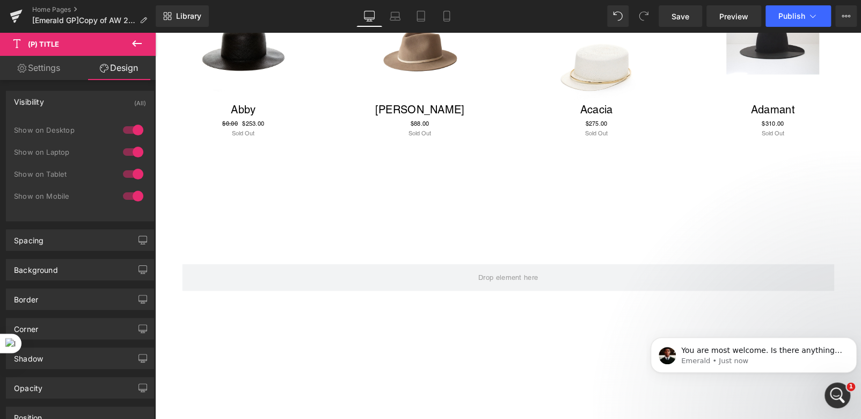
scroll to position [0, 0]
